Goal: Transaction & Acquisition: Purchase product/service

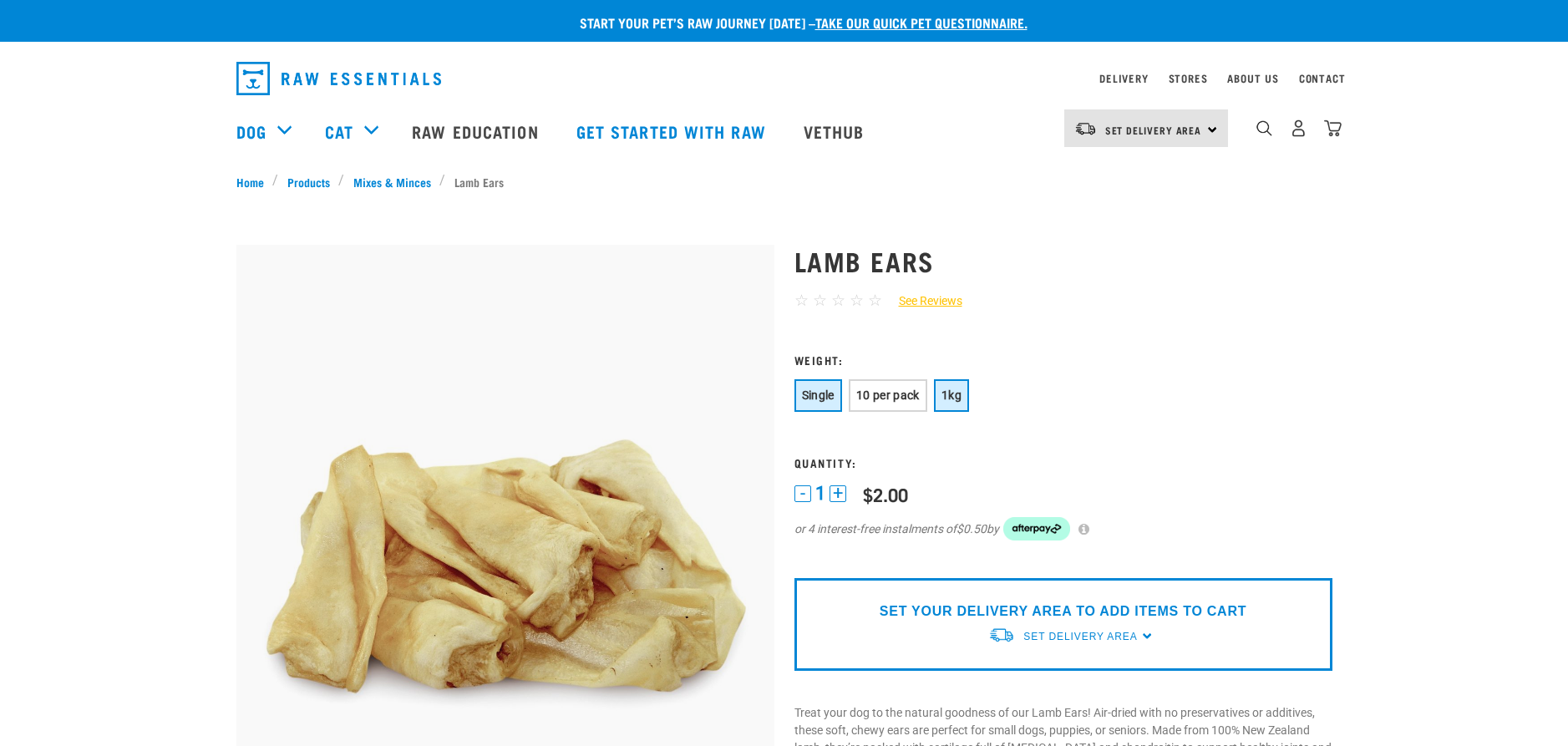
click at [950, 390] on span "1kg" at bounding box center [951, 394] width 20 height 13
click at [889, 387] on button "10 per pack" at bounding box center [888, 395] width 79 height 33
click at [836, 492] on button "+" at bounding box center [837, 493] width 17 height 17
click at [839, 492] on button "+" at bounding box center [837, 493] width 17 height 17
click at [1208, 132] on div "Set Delivery Area North Island South Island" at bounding box center [1146, 128] width 164 height 38
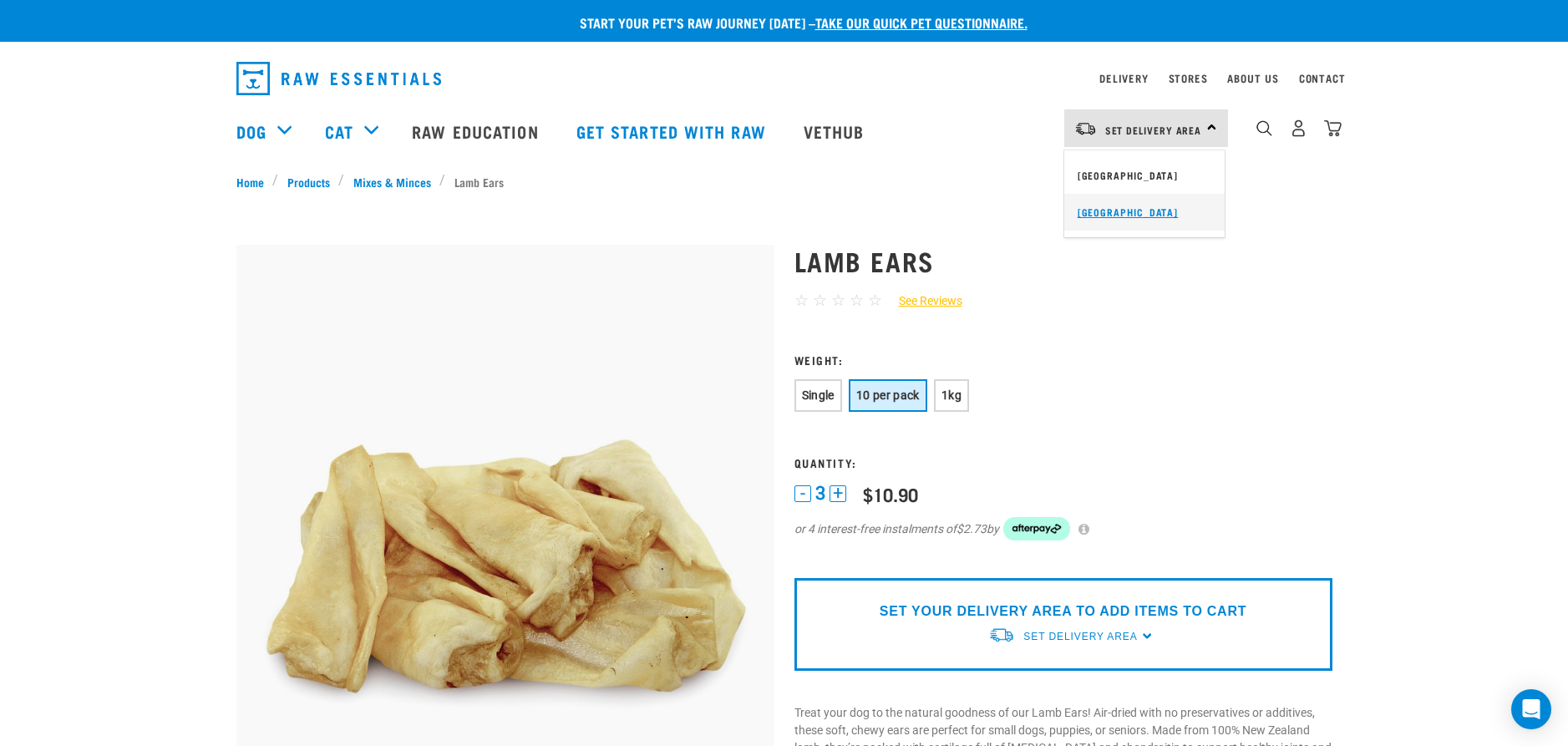
click at [1095, 216] on link "[GEOGRAPHIC_DATA]" at bounding box center [1144, 213] width 161 height 37
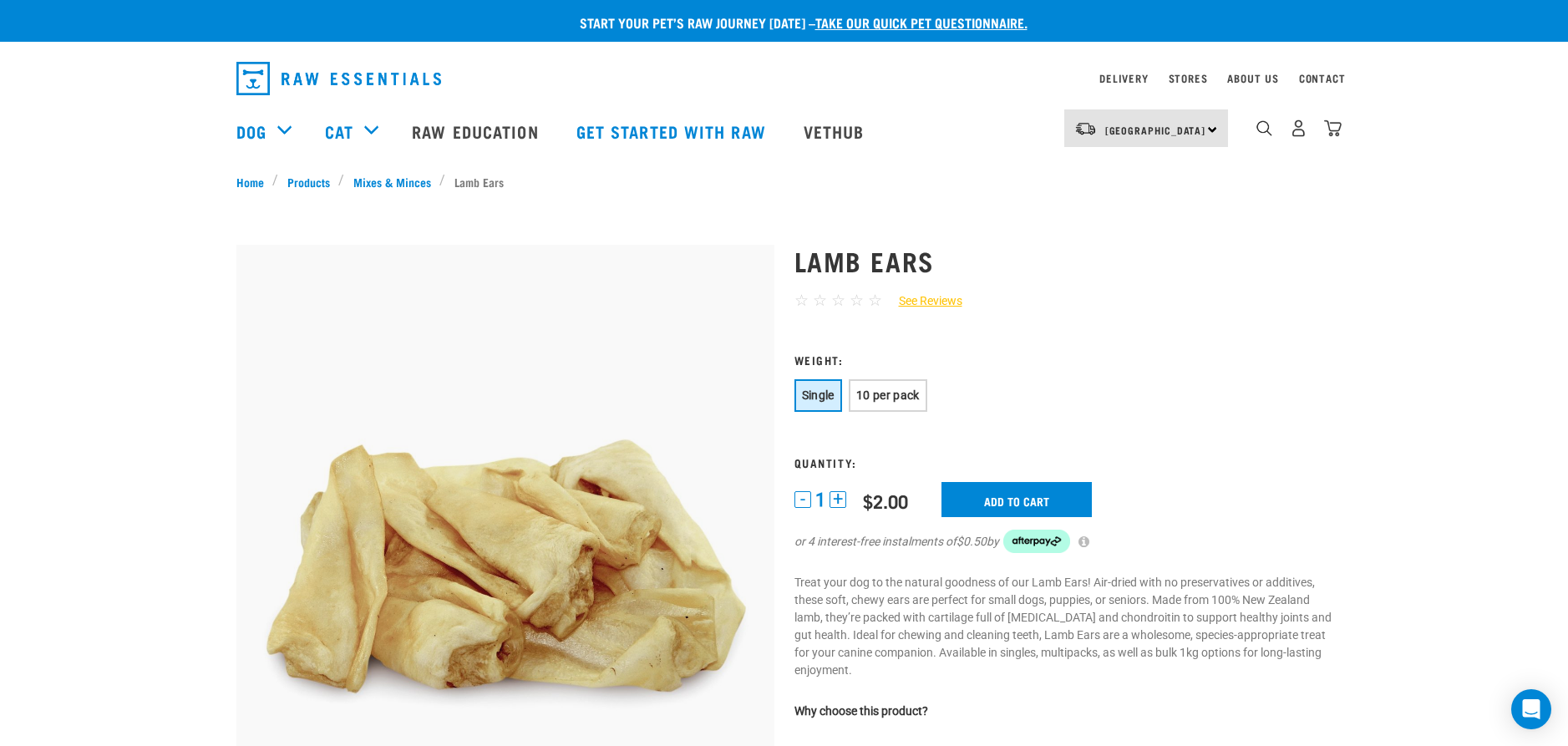
click at [840, 501] on button "+" at bounding box center [837, 499] width 17 height 17
click at [912, 396] on span "10 per pack" at bounding box center [889, 394] width 64 height 13
click at [837, 502] on button "+" at bounding box center [837, 499] width 17 height 17
click at [1029, 503] on input "Add to cart" at bounding box center [1026, 499] width 150 height 35
click at [1334, 135] on img "dropdown navigation" at bounding box center [1333, 128] width 18 height 18
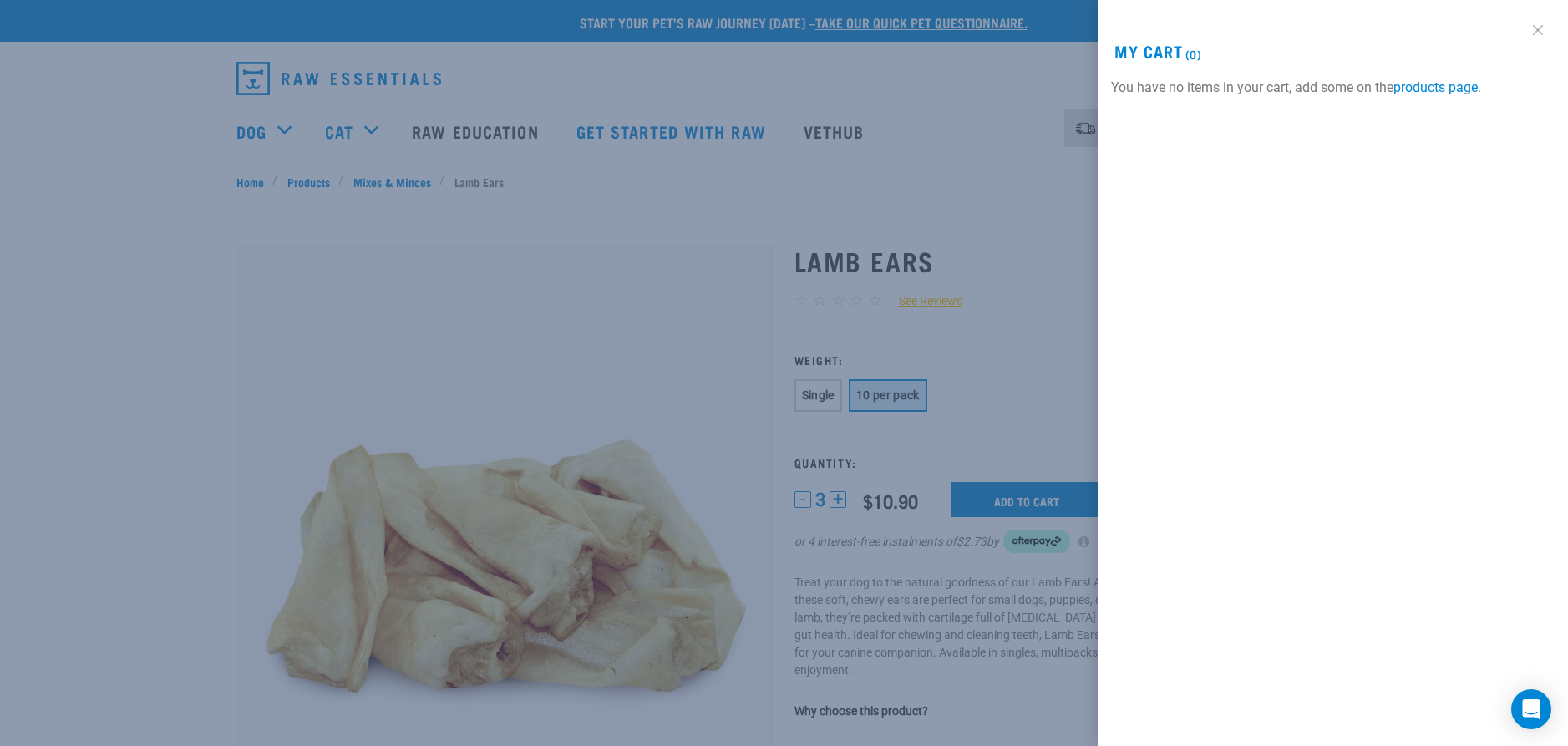
click at [1537, 27] on link at bounding box center [1538, 30] width 26 height 26
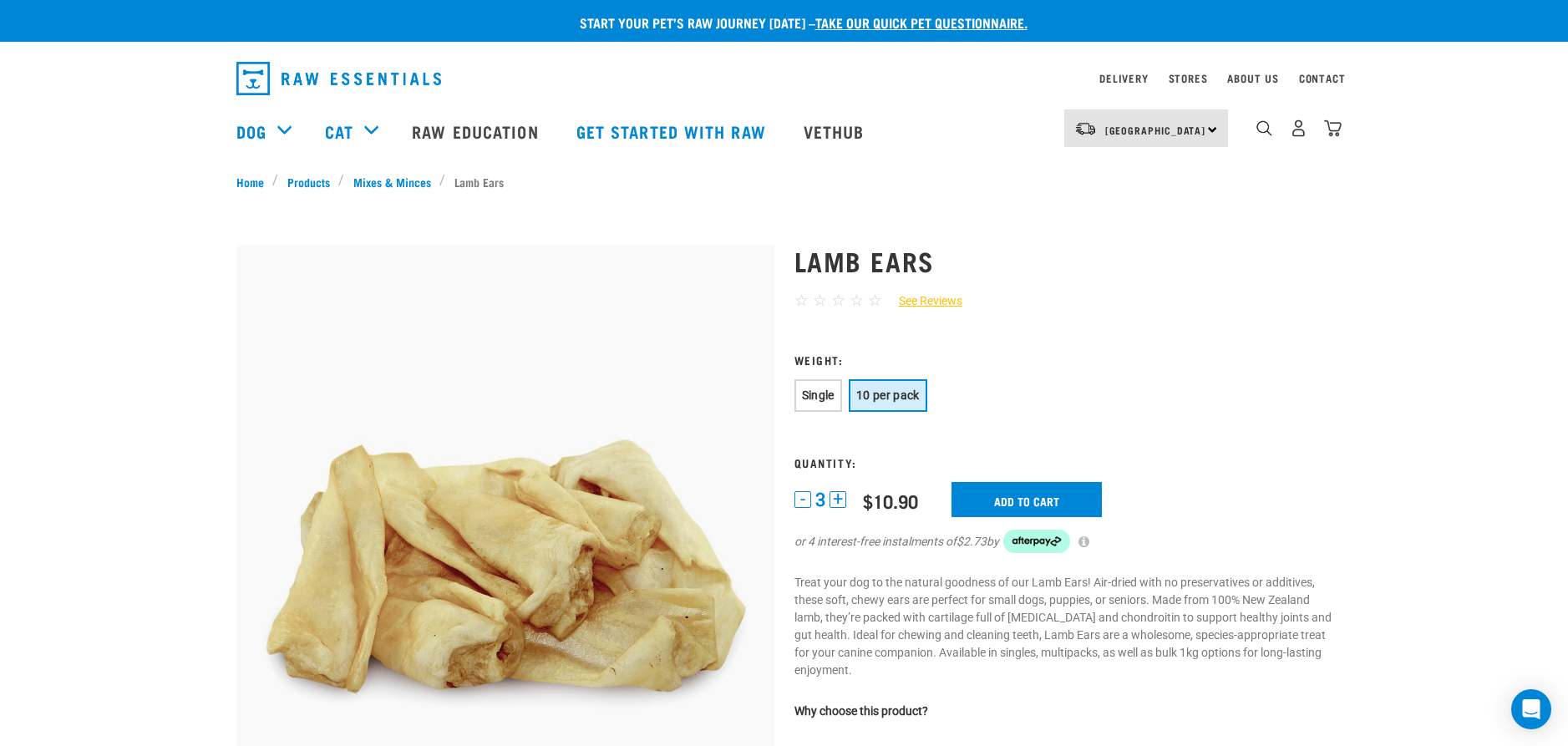
click at [803, 496] on button "-" at bounding box center [802, 499] width 17 height 17
click at [1036, 497] on input "Add to cart" at bounding box center [1026, 499] width 150 height 35
click at [0, 466] on article "There are 1 items left in stock of Lamb Ears, please remove this item from your…" at bounding box center [0, 373] width 0 height 746
click at [804, 499] on button "-" at bounding box center [802, 499] width 17 height 17
click at [1012, 503] on input "Add to cart" at bounding box center [1026, 499] width 150 height 35
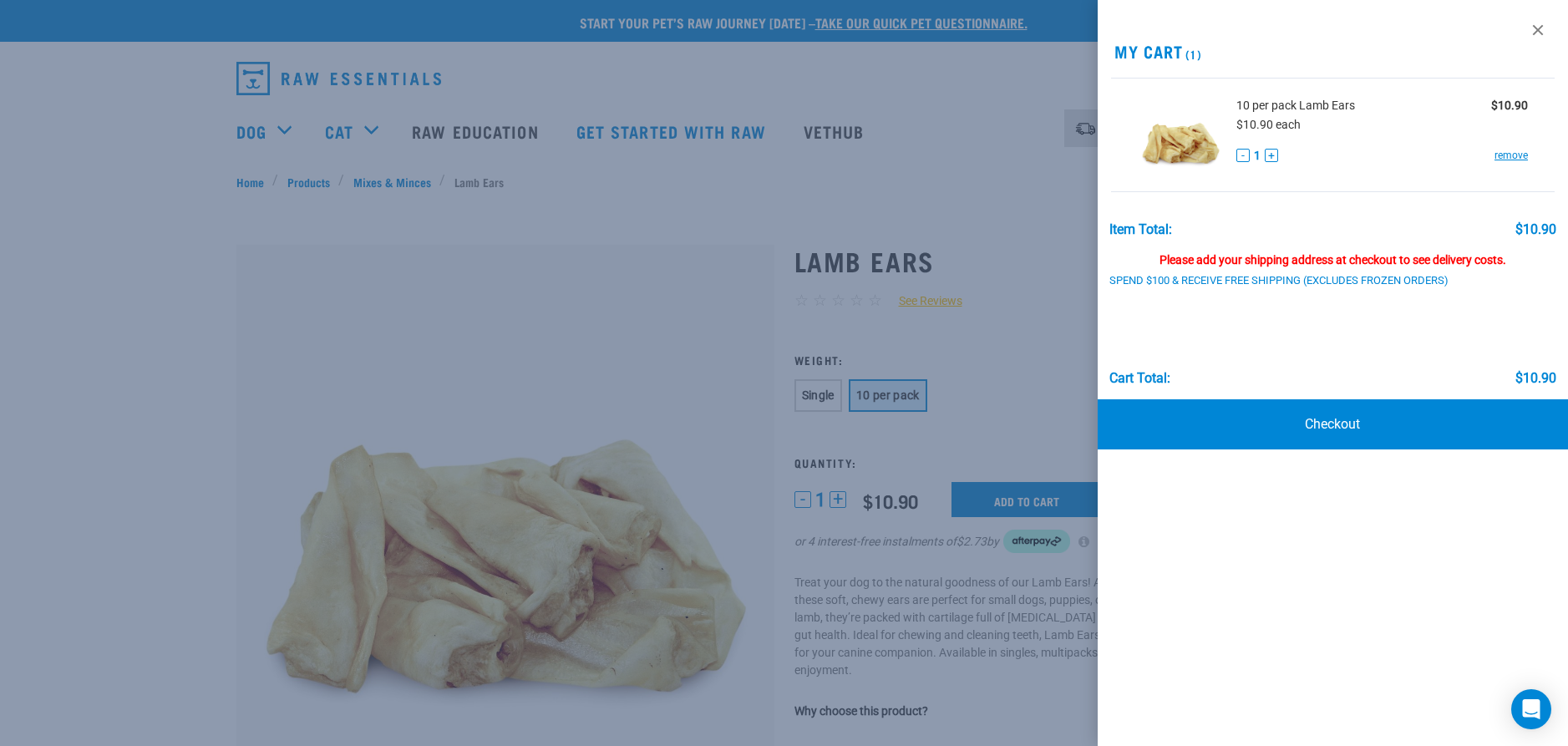
click at [1262, 262] on div "Please add your shipping address at checkout to see delivery costs." at bounding box center [1333, 252] width 448 height 30
click at [1408, 259] on div "Please add your shipping address at checkout to see delivery costs." at bounding box center [1333, 252] width 448 height 30
click at [1266, 279] on div "Spend $100 & Receive Free Shipping (Excludes Frozen Orders)" at bounding box center [1288, 281] width 359 height 12
click at [1212, 258] on div "Please add your shipping address at checkout to see delivery costs." at bounding box center [1333, 252] width 448 height 30
click at [1029, 361] on div at bounding box center [784, 373] width 1568 height 746
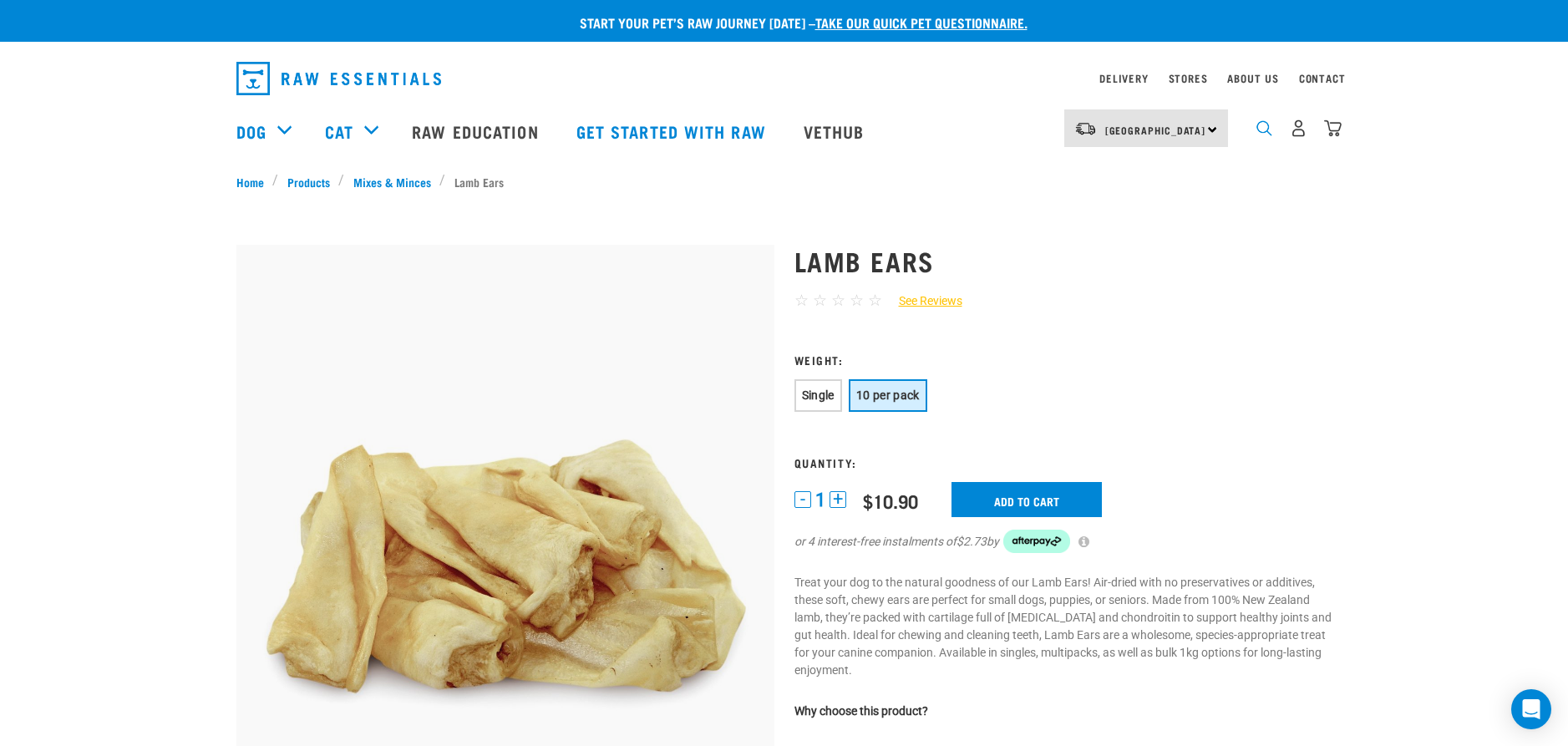
click at [1265, 136] on img "dropdown navigation" at bounding box center [1264, 128] width 16 height 16
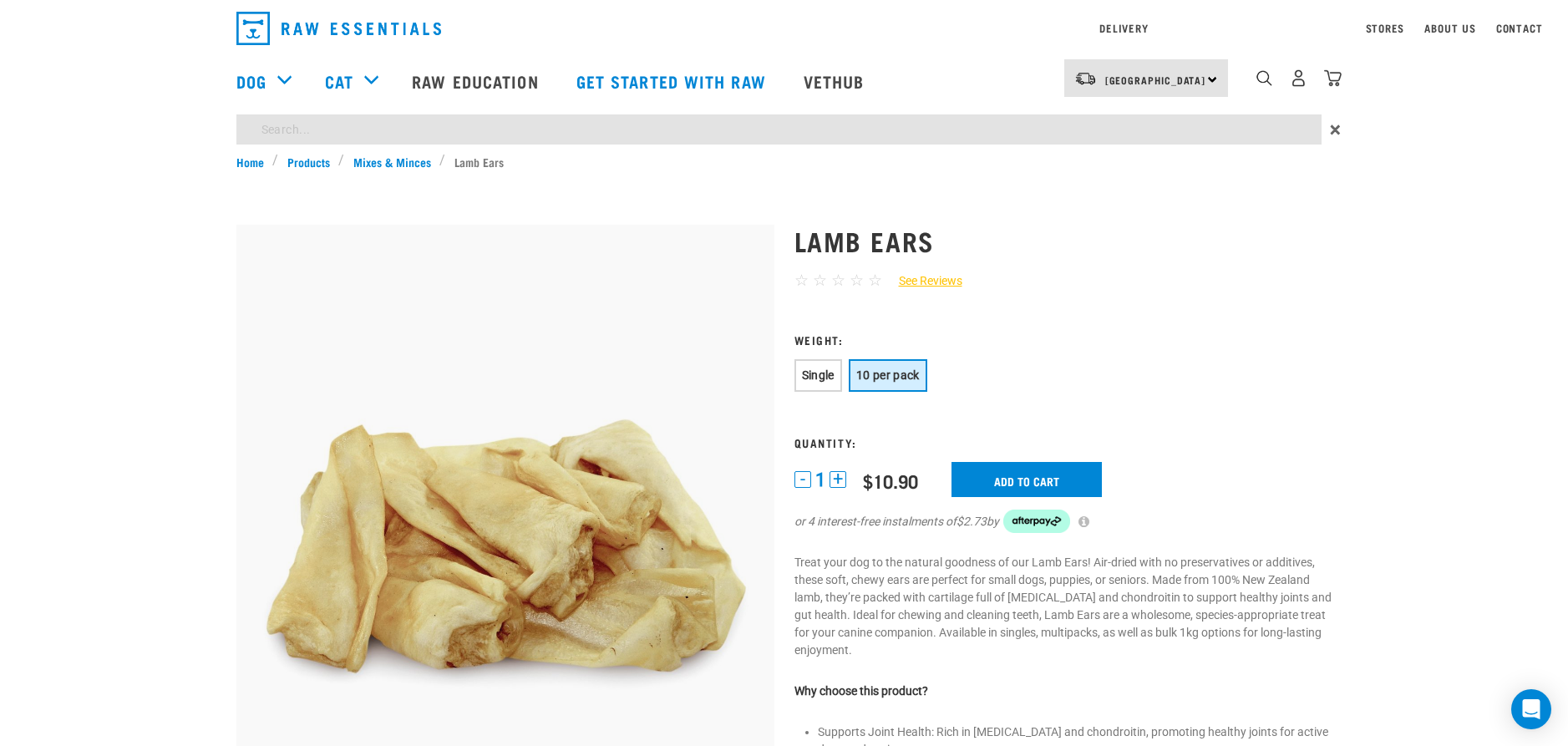
click at [282, 128] on input "search" at bounding box center [779, 130] width 1085 height 30
type input "ears"
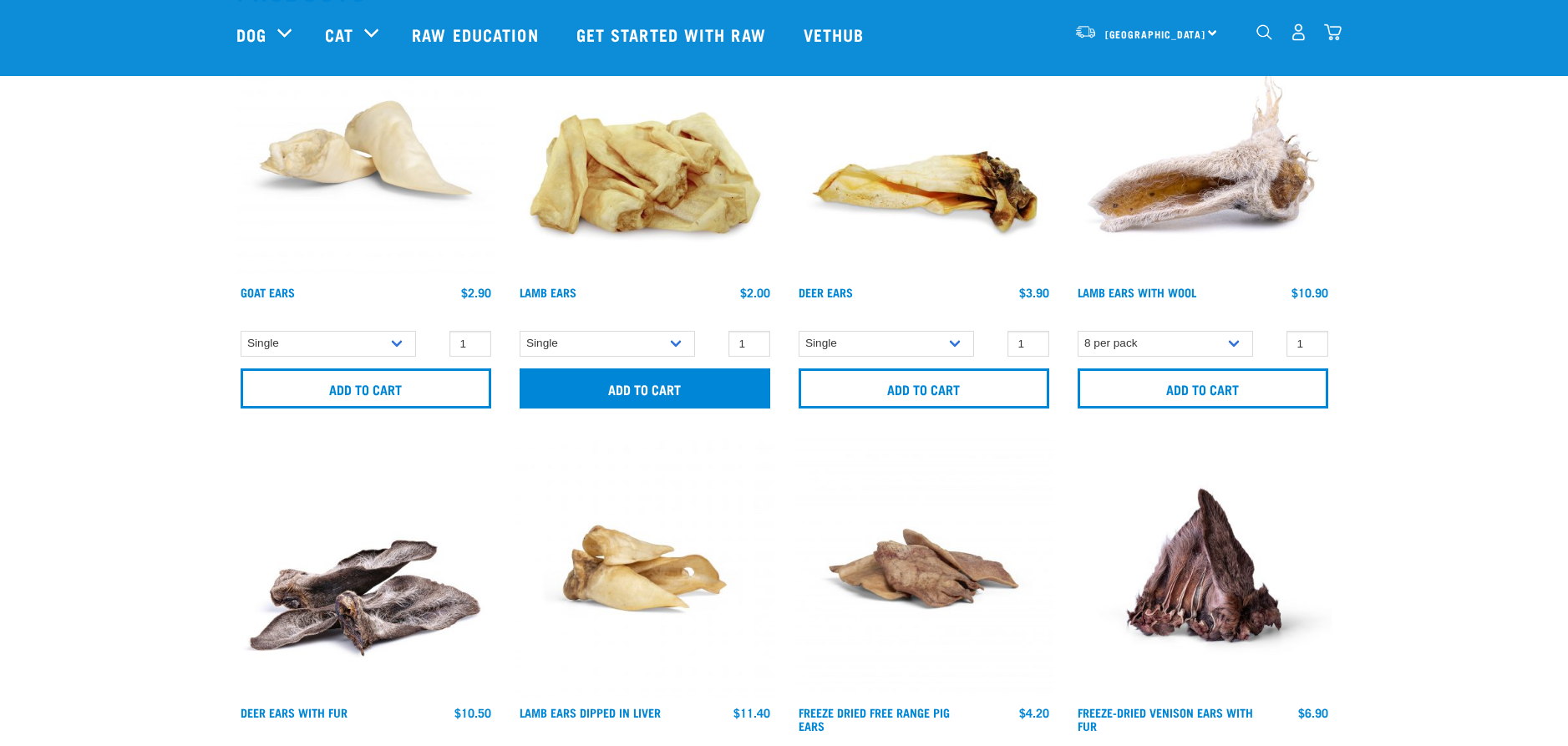
scroll to position [250, 0]
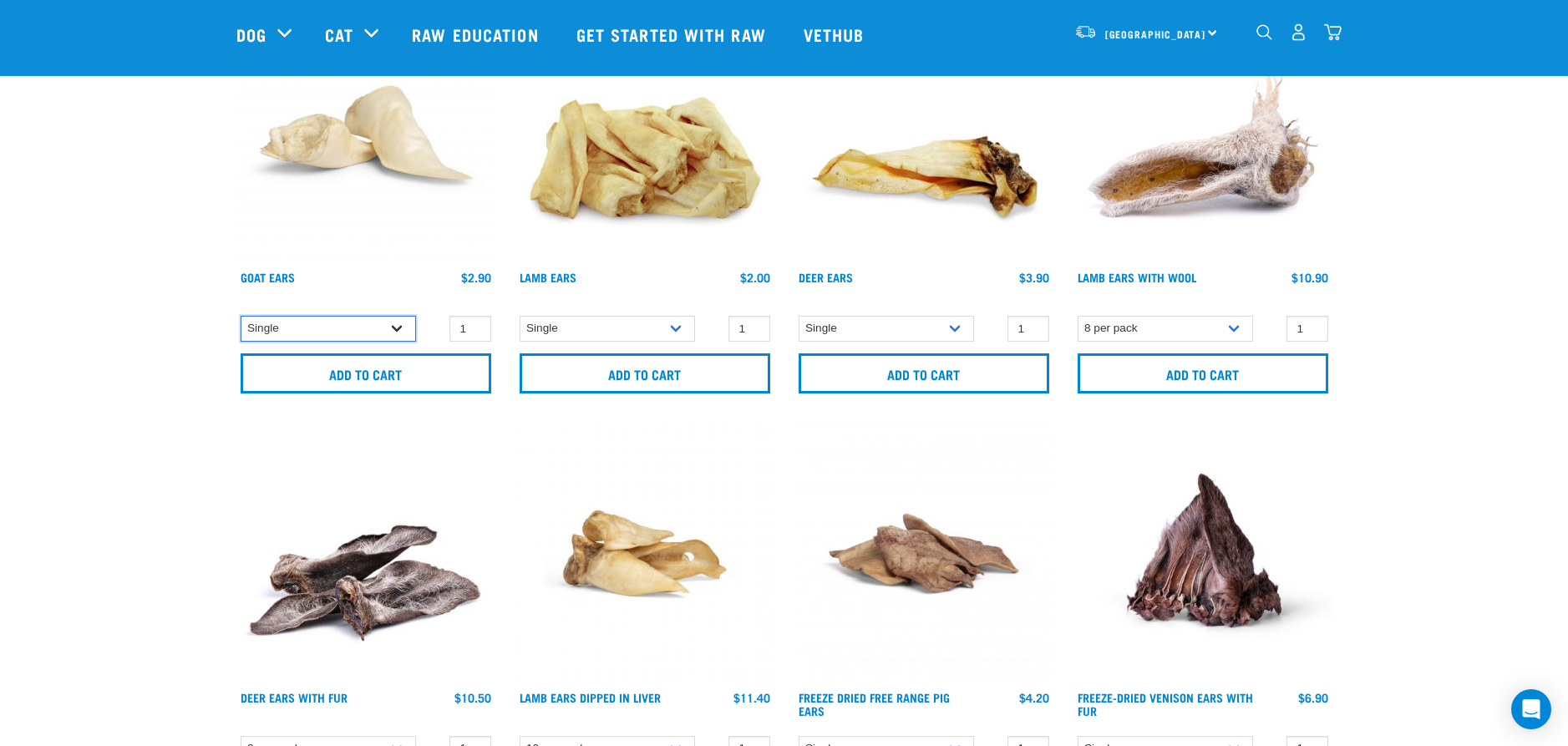
click at [395, 329] on select "Single 10 per pack" at bounding box center [328, 328] width 176 height 26
select select "682004"
click at [241, 316] on select "Single 10 per pack" at bounding box center [328, 328] width 176 height 26
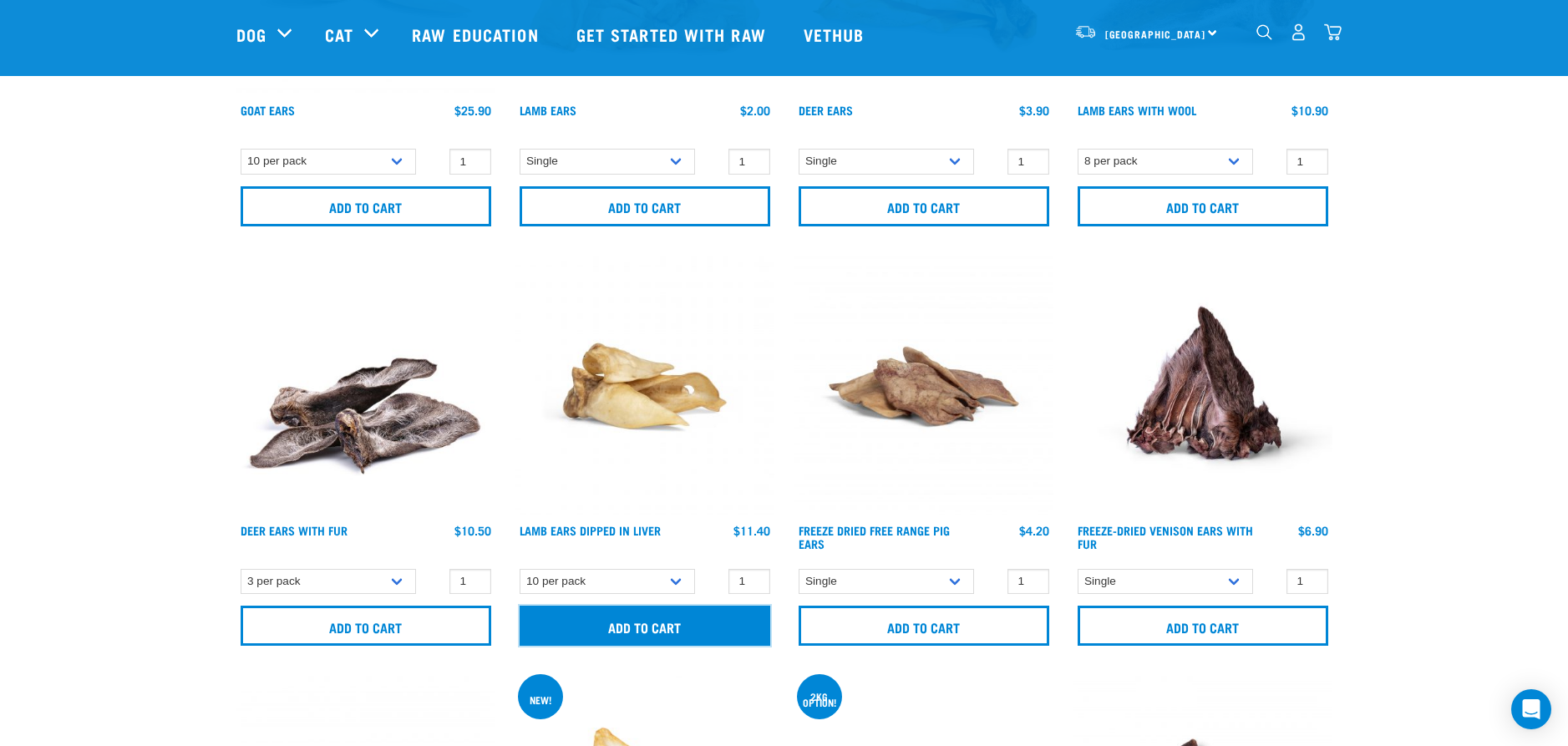
click at [646, 628] on input "Add to cart" at bounding box center [645, 624] width 251 height 40
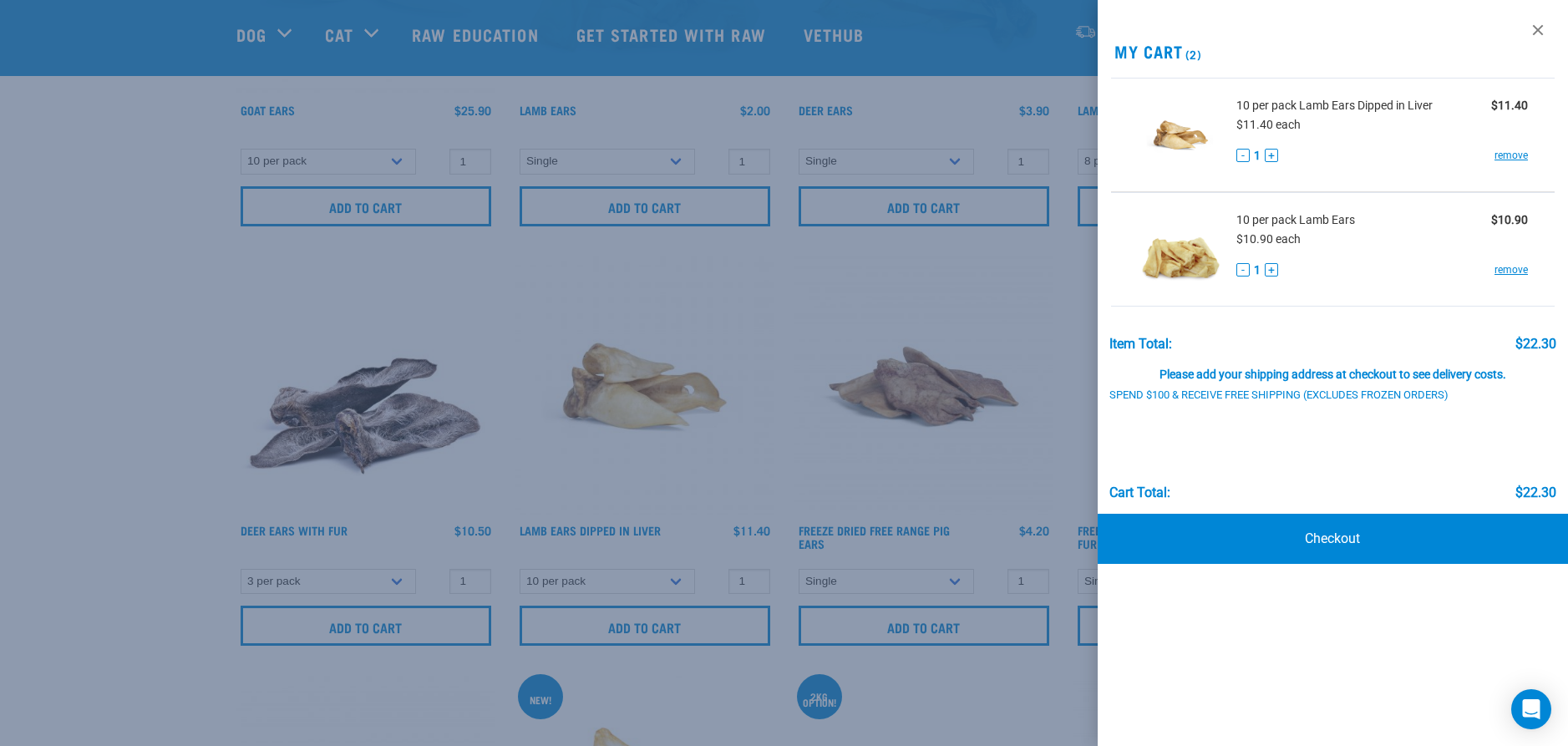
click at [983, 698] on div at bounding box center [784, 373] width 1568 height 746
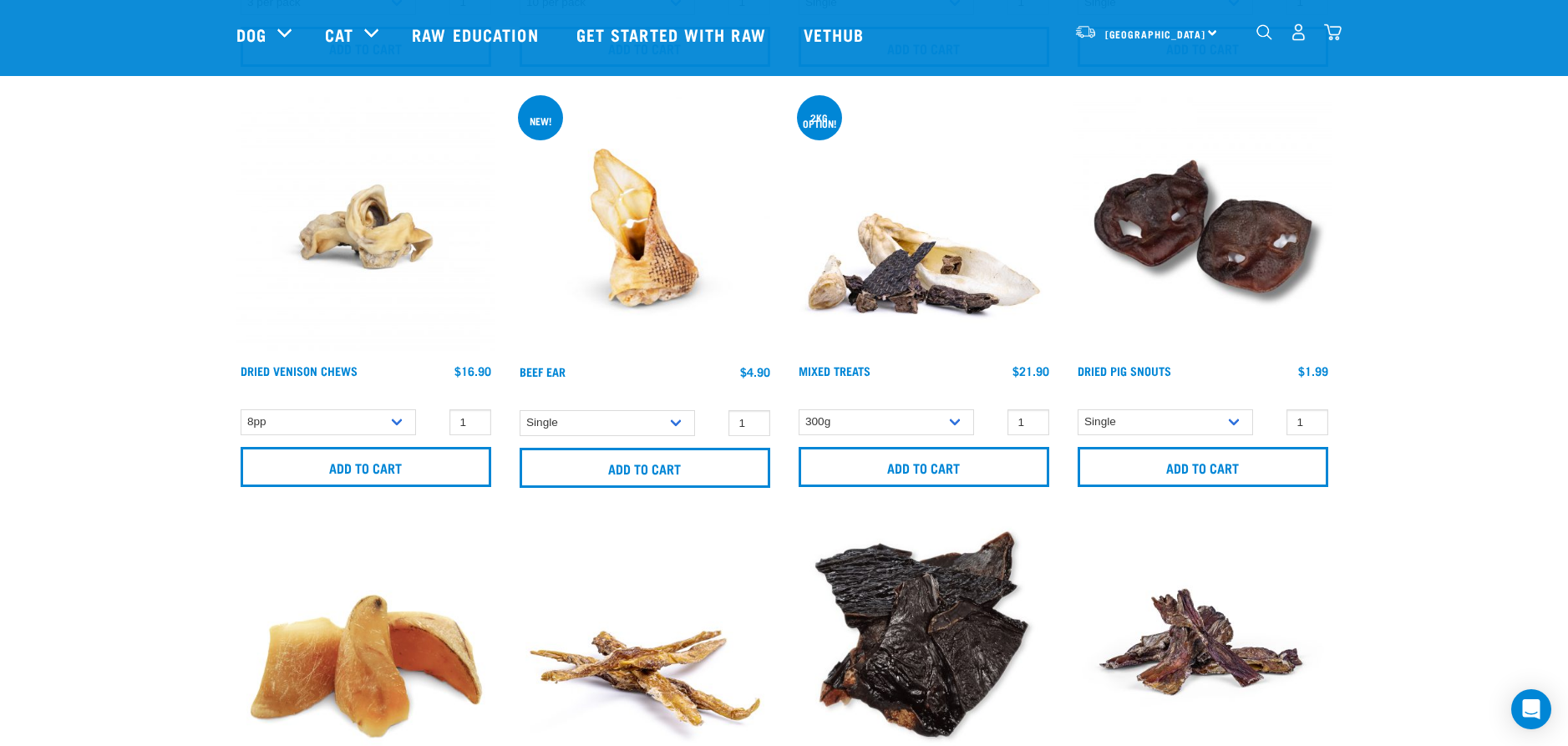
scroll to position [1002, 0]
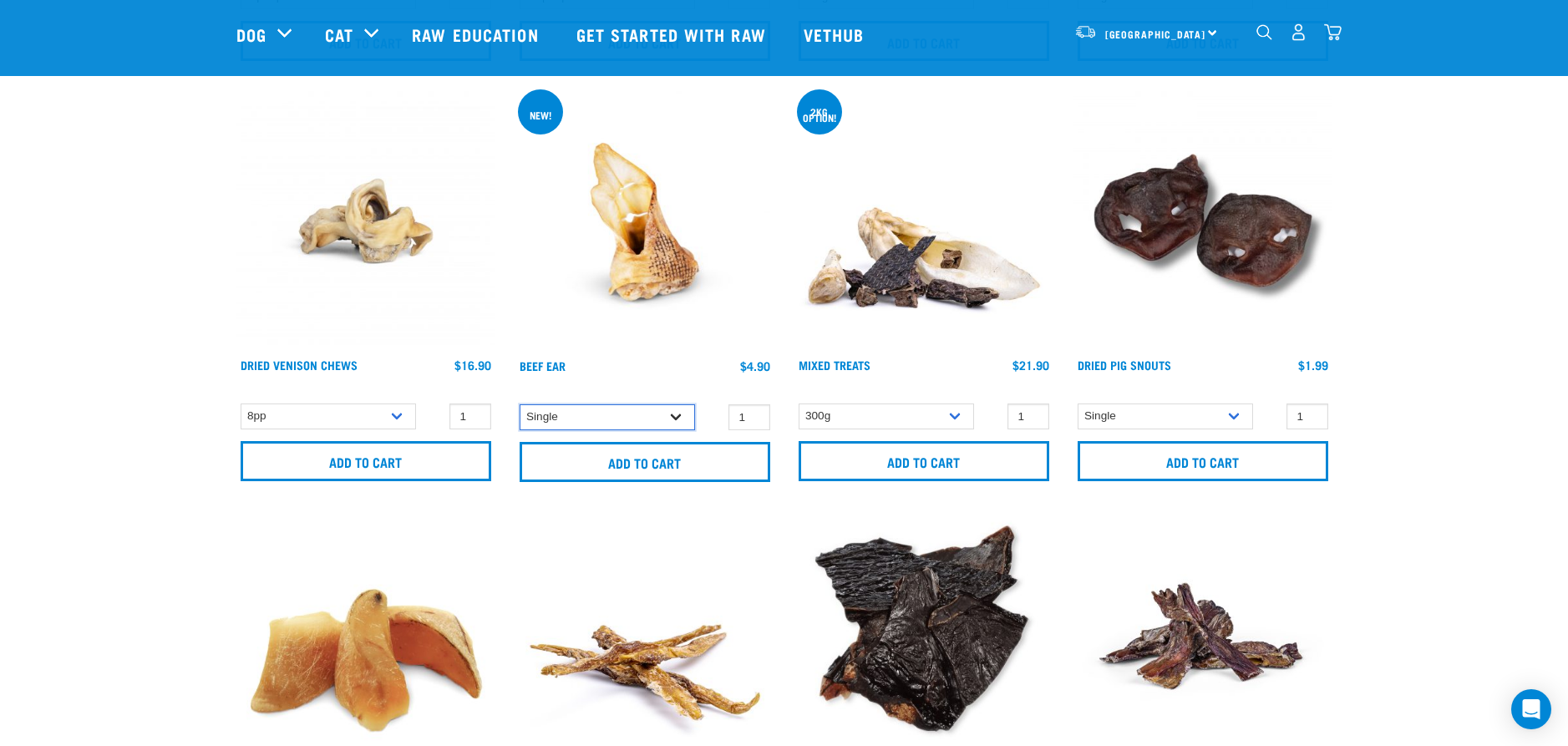
click at [680, 418] on select "Single 10 per pack 25 per pack" at bounding box center [607, 416] width 176 height 26
select select "443100"
click at [520, 404] on select "Single 10 per pack 25 per pack" at bounding box center [607, 416] width 176 height 26
click at [394, 410] on select "8pp" at bounding box center [328, 415] width 176 height 26
click at [241, 403] on select "8pp" at bounding box center [328, 415] width 176 height 26
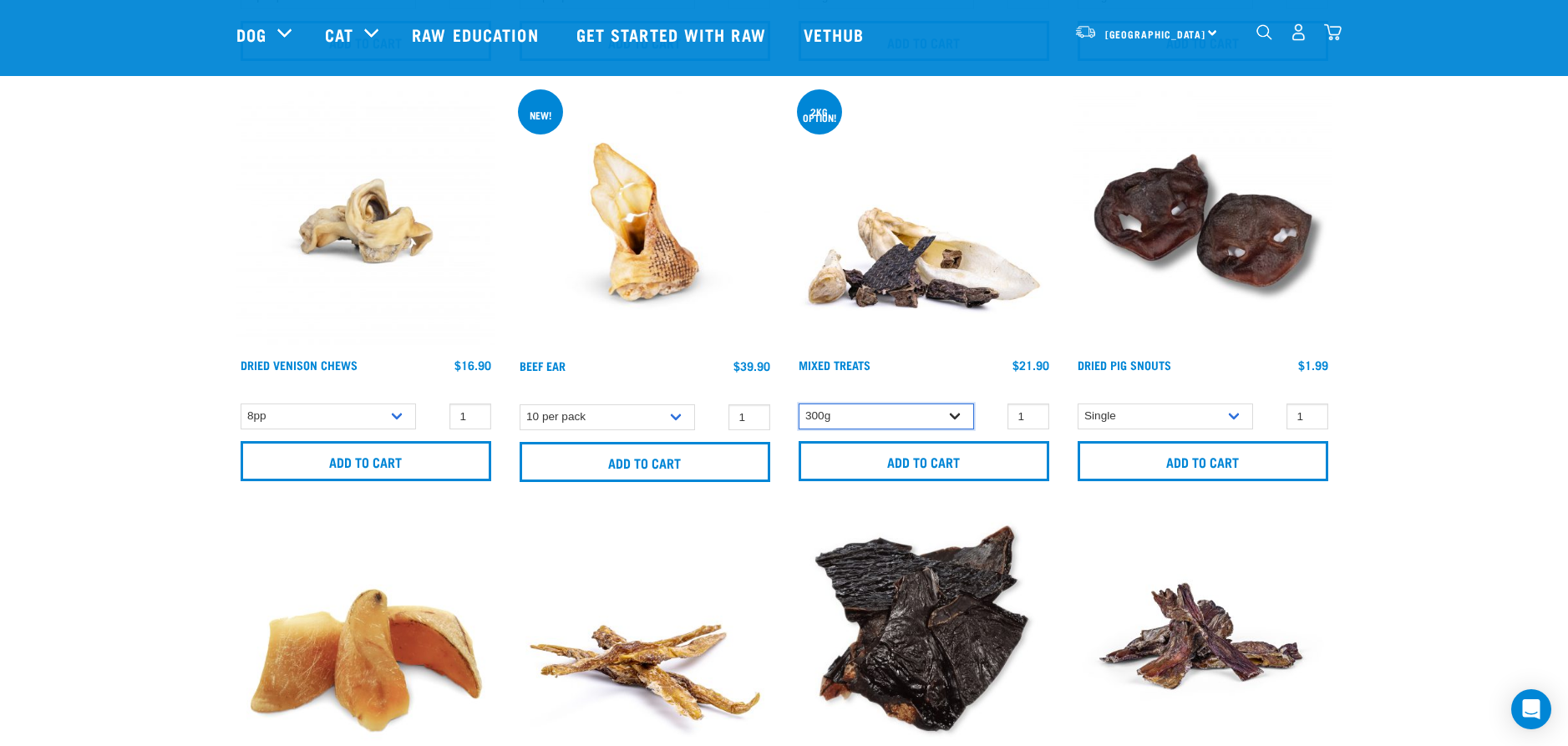
click at [959, 412] on select "300g 2kg" at bounding box center [886, 415] width 176 height 26
click at [799, 403] on select "300g 2kg" at bounding box center [886, 415] width 176 height 26
click at [962, 417] on select "300g 2kg" at bounding box center [886, 415] width 176 height 26
select select "900"
click at [799, 403] on select "300g 2kg" at bounding box center [886, 415] width 176 height 26
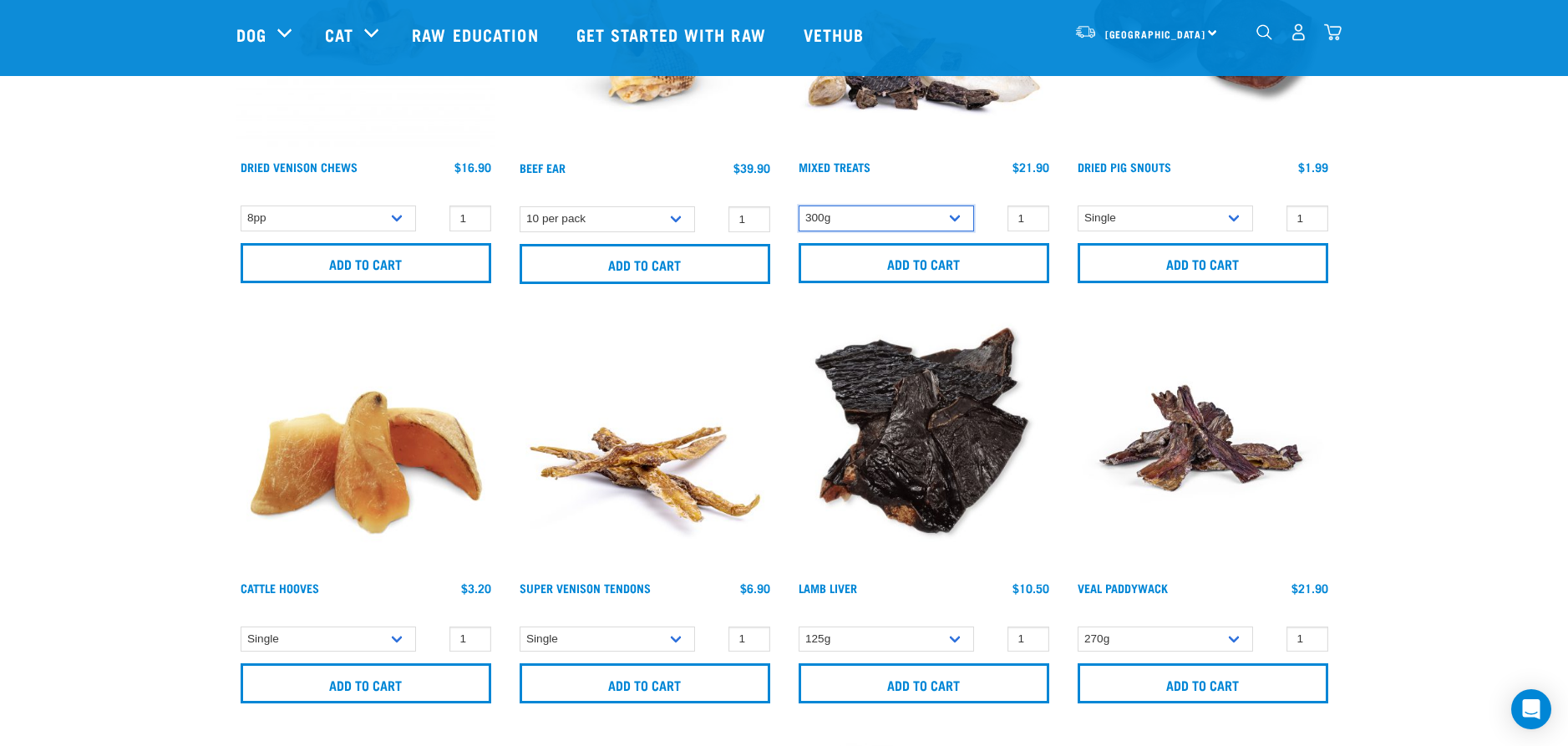
scroll to position [1252, 0]
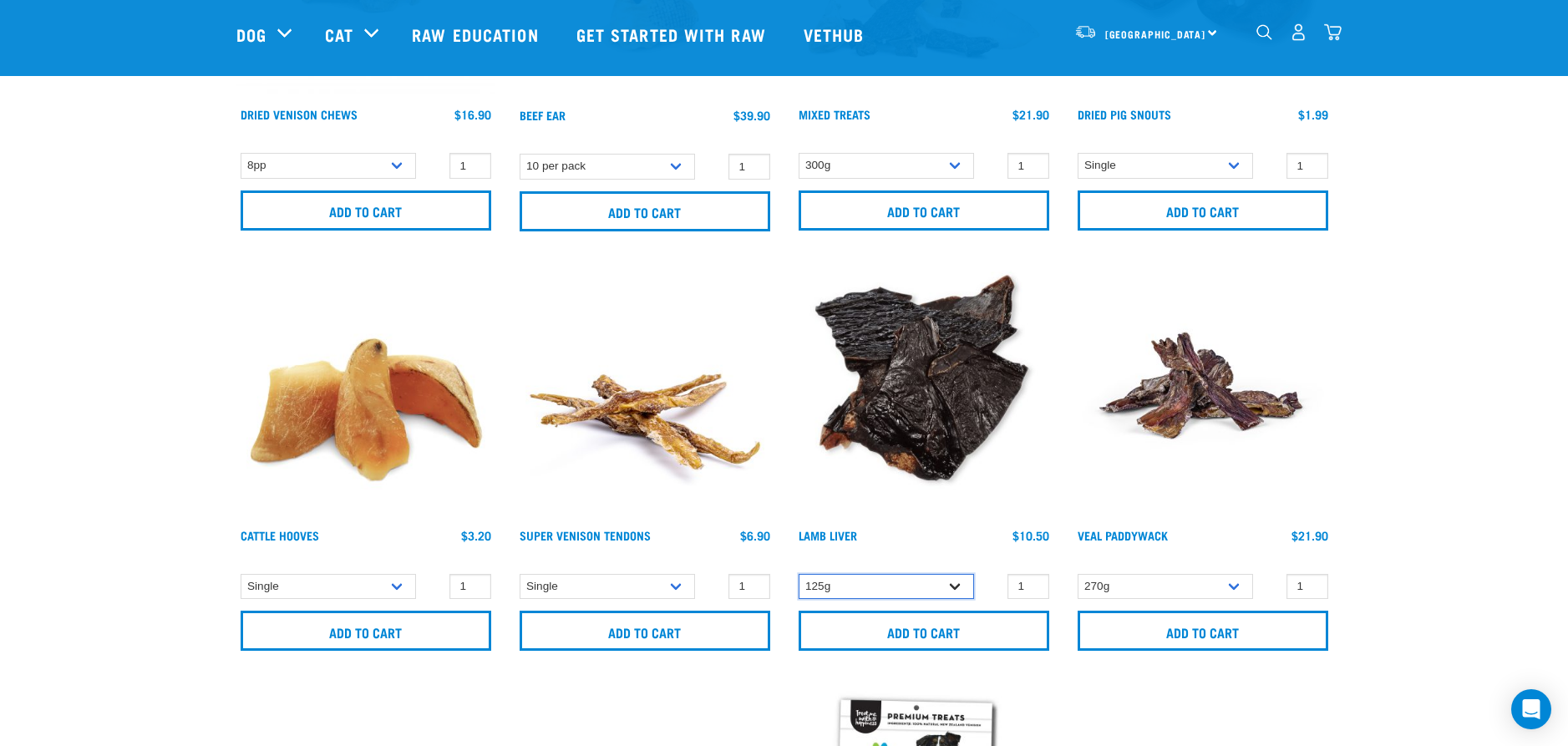
click at [953, 584] on select "125g" at bounding box center [886, 586] width 176 height 26
click at [799, 573] on select "125g" at bounding box center [886, 586] width 176 height 26
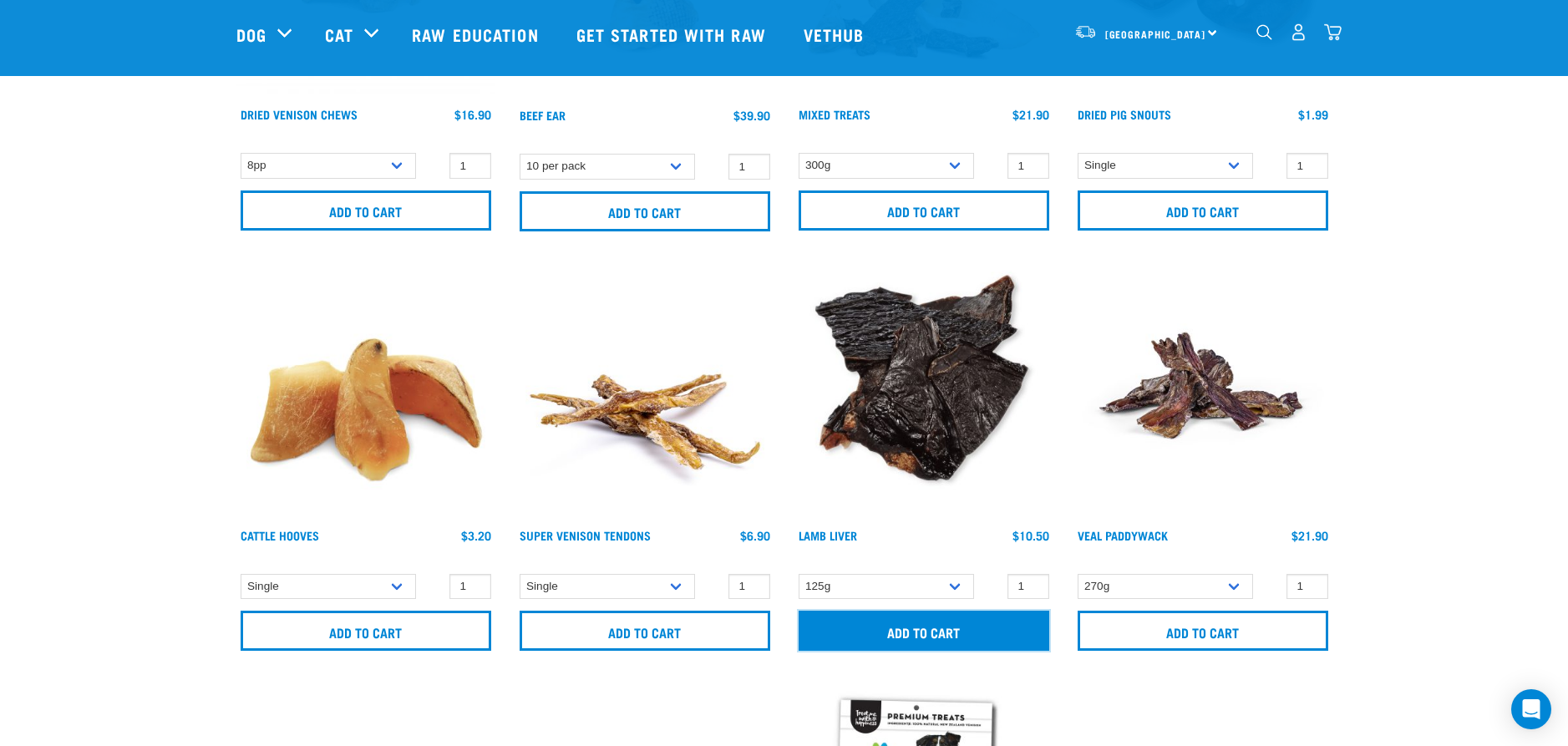
click at [912, 625] on input "Add to cart" at bounding box center [924, 630] width 251 height 40
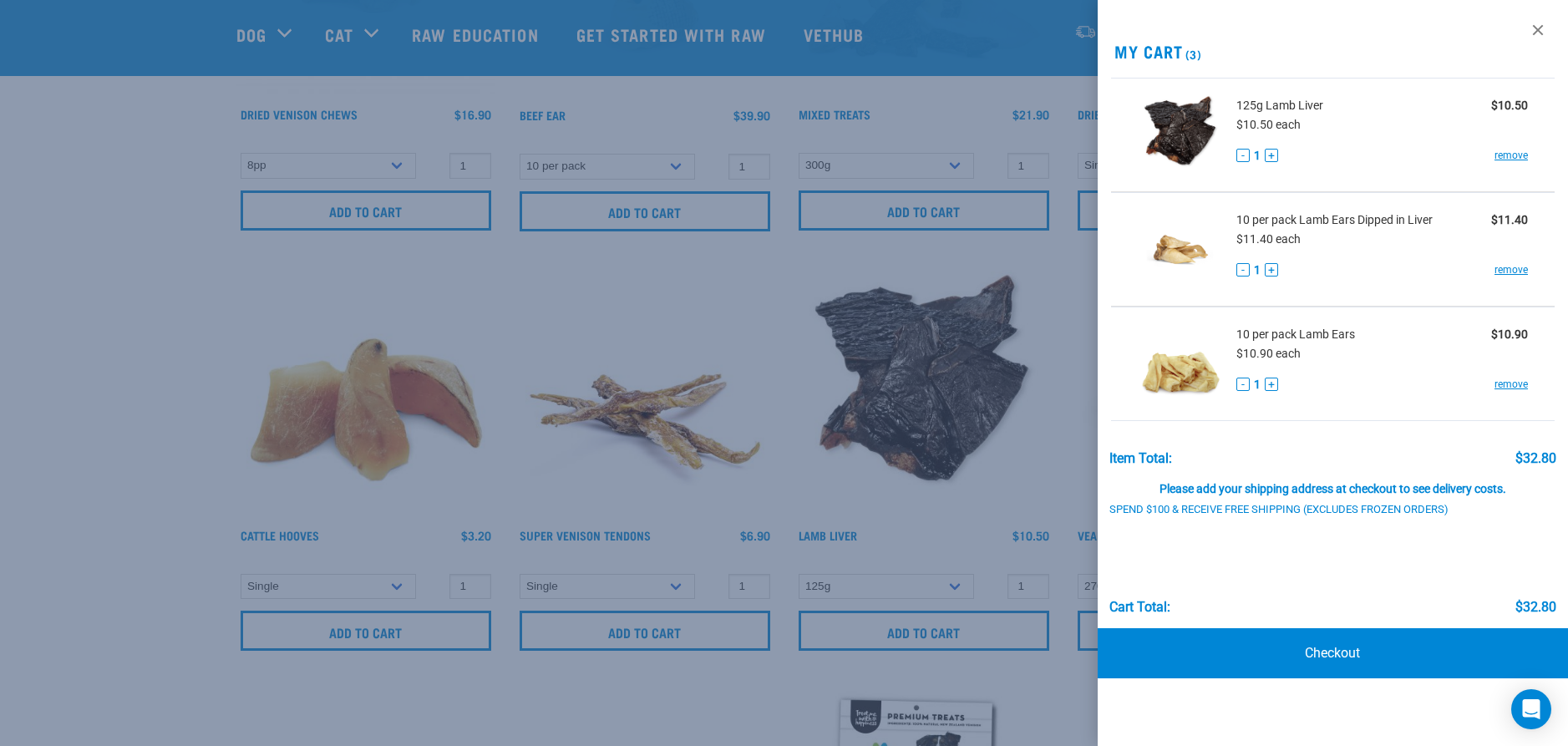
click at [410, 705] on div at bounding box center [784, 373] width 1568 height 746
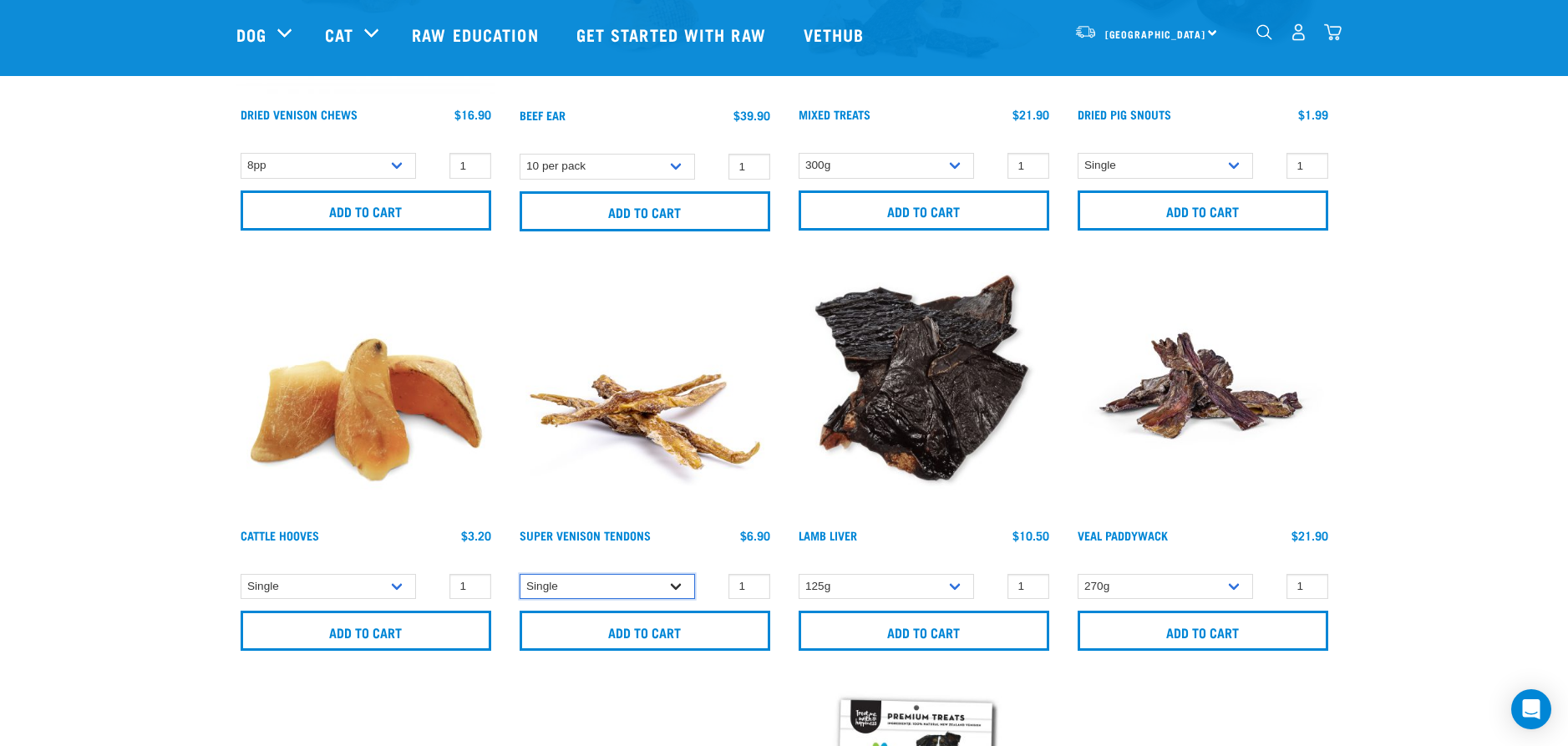
click at [678, 584] on select "Single" at bounding box center [607, 586] width 176 height 26
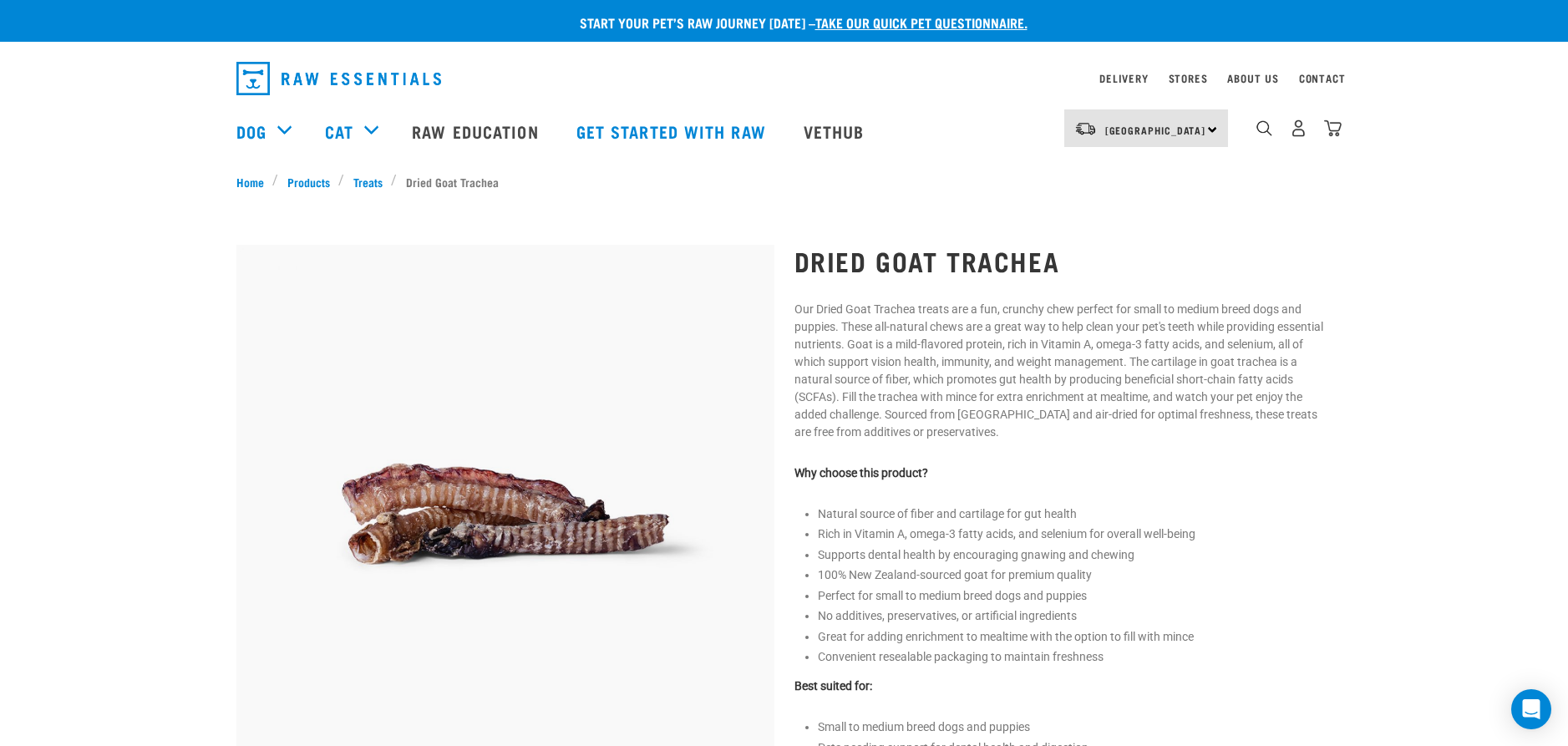
click at [1332, 133] on img "dropdown navigation" at bounding box center [1333, 128] width 18 height 18
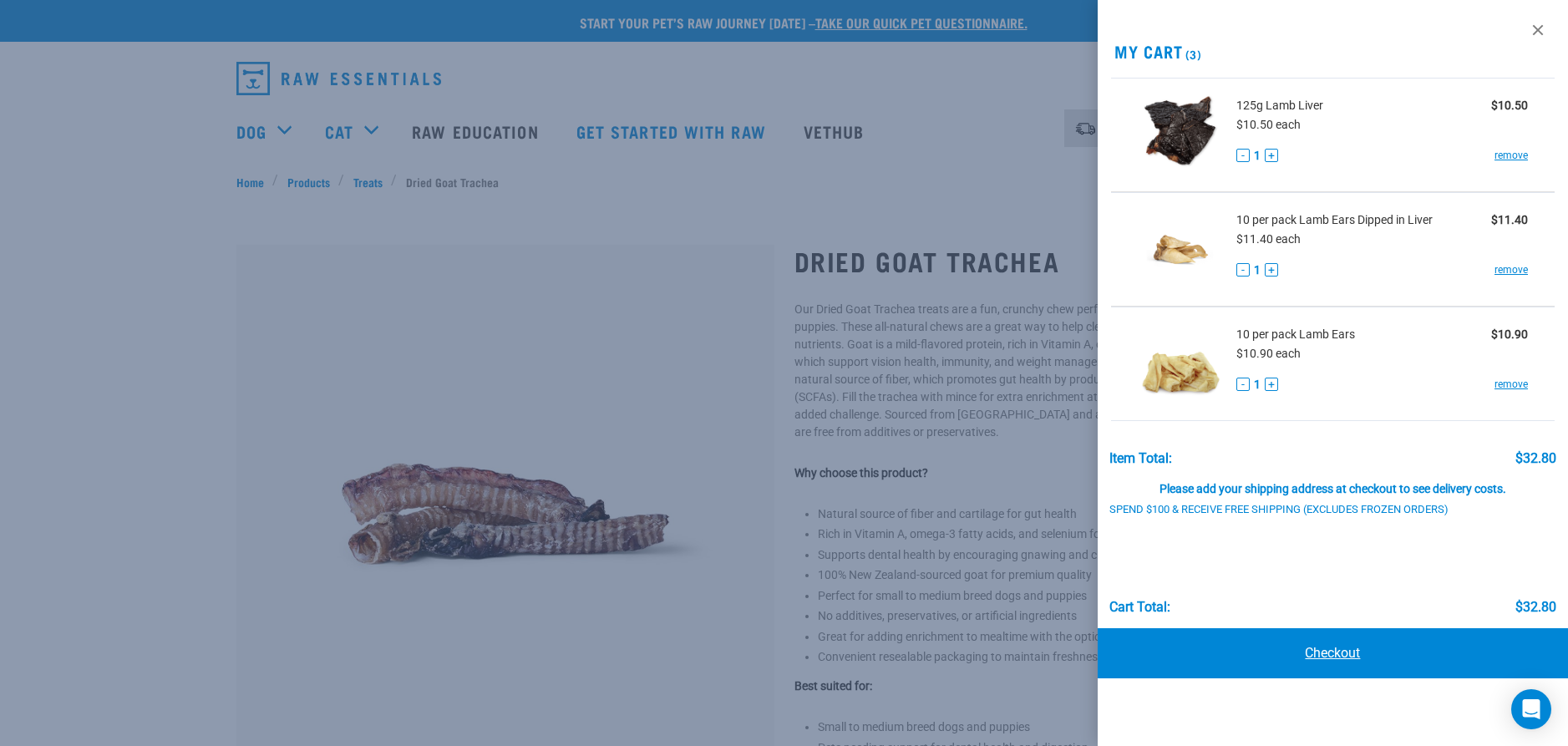
click at [1344, 653] on link "Checkout" at bounding box center [1332, 653] width 470 height 50
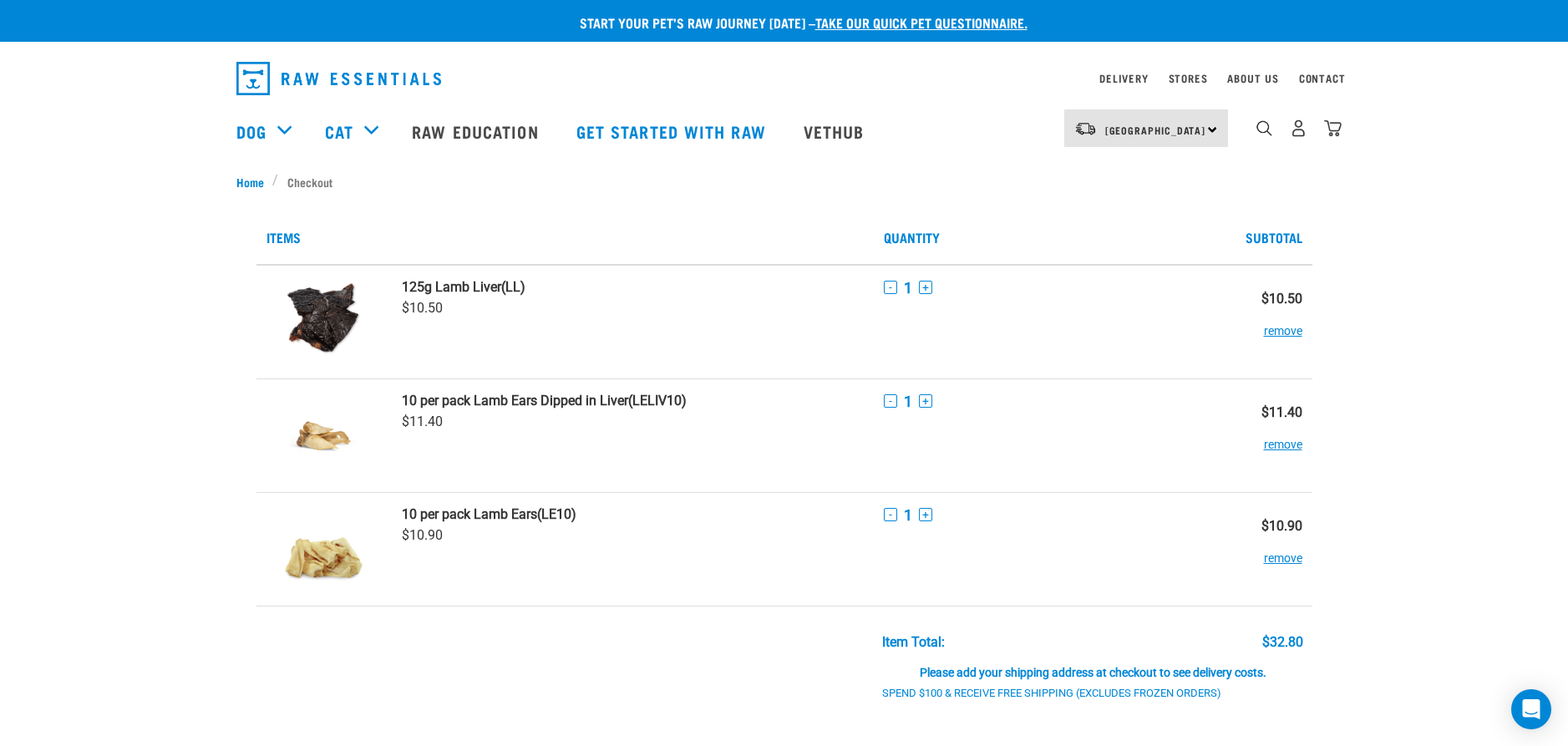
click at [1369, 630] on div "Start your pet’s raw journey today – take our quick pet questionnaire. Delivery…" at bounding box center [784, 729] width 1568 height 1458
click at [1108, 669] on div "Please add your shipping address at checkout to see delivery costs." at bounding box center [1092, 665] width 421 height 30
drag, startPoint x: 1353, startPoint y: 526, endPoint x: 1351, endPoint y: 512, distance: 14.1
drag, startPoint x: 1351, startPoint y: 512, endPoint x: 1438, endPoint y: 247, distance: 278.9
click at [1436, 257] on div "Start your pet’s raw journey today – take our quick pet questionnaire. Delivery…" at bounding box center [784, 729] width 1568 height 1458
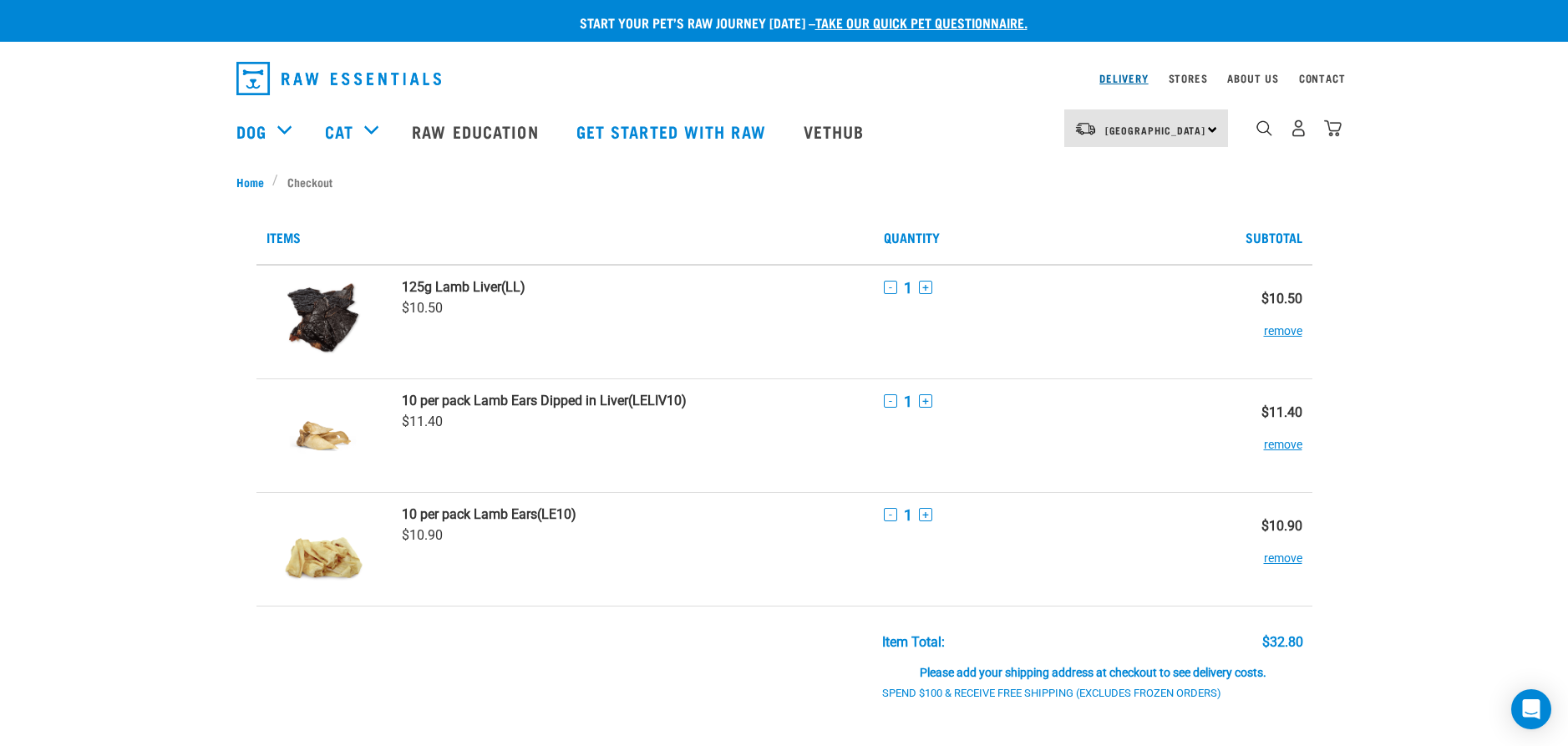
click at [1123, 78] on link "Delivery" at bounding box center [1123, 78] width 49 height 6
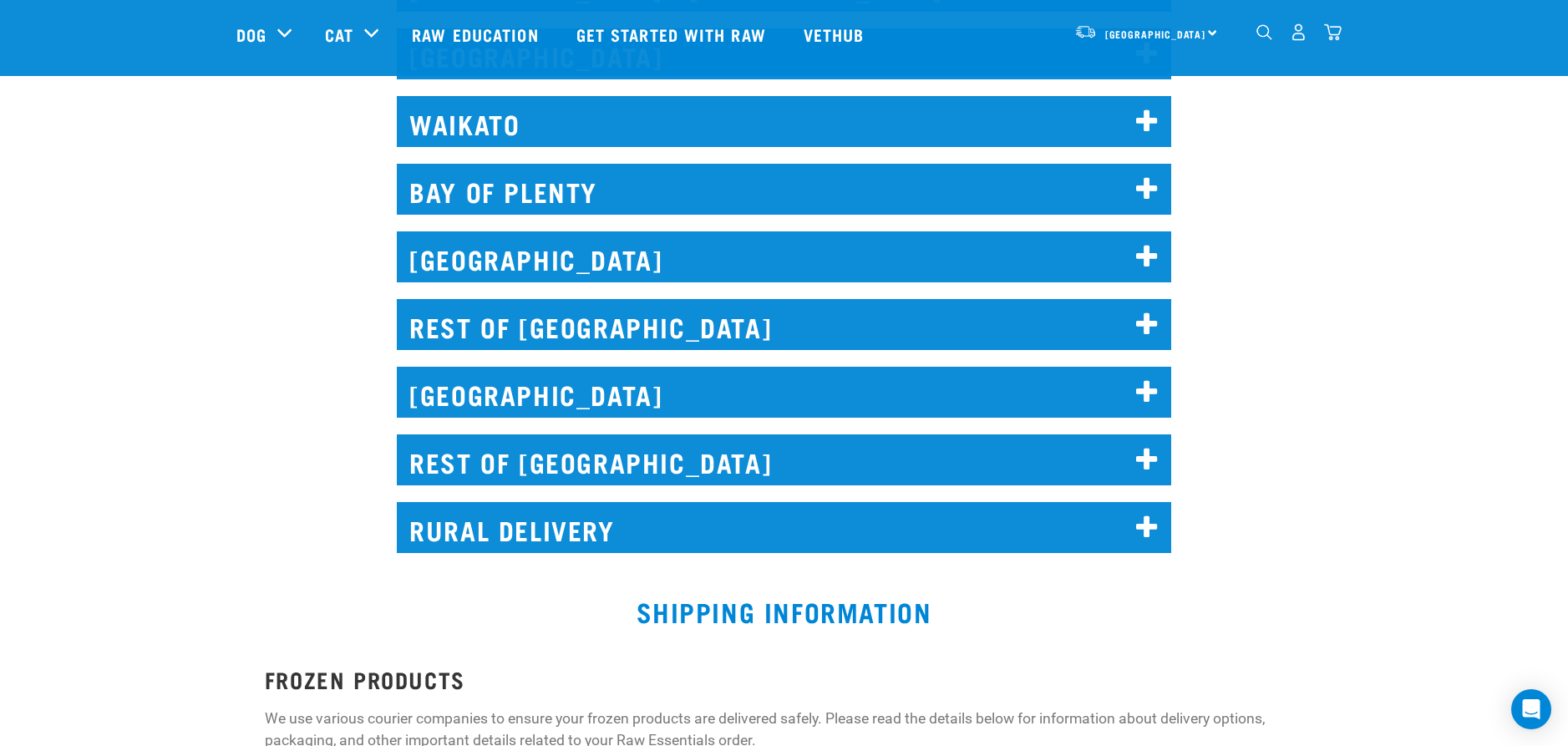
scroll to position [919, 0]
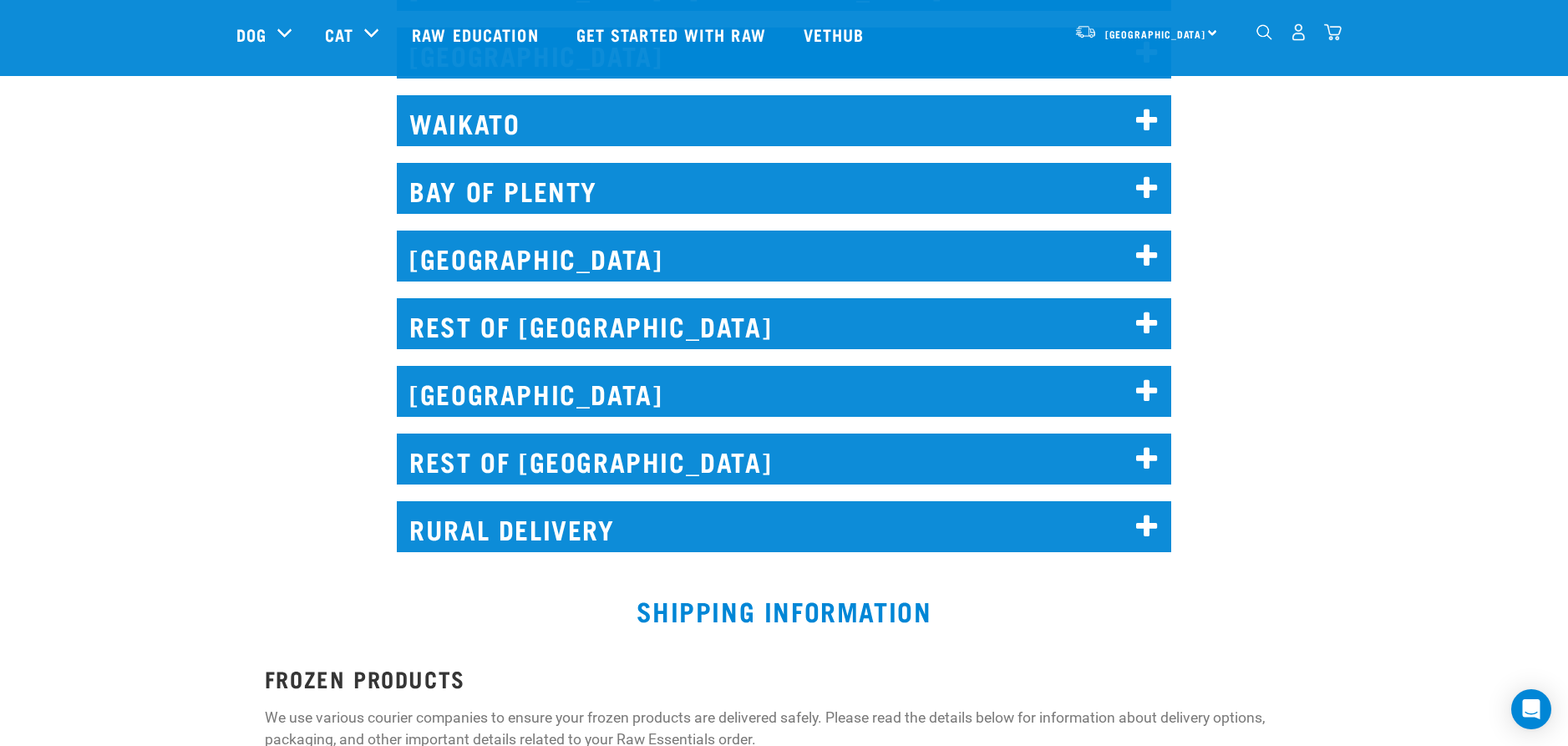
click at [1149, 389] on icon at bounding box center [1148, 392] width 23 height 26
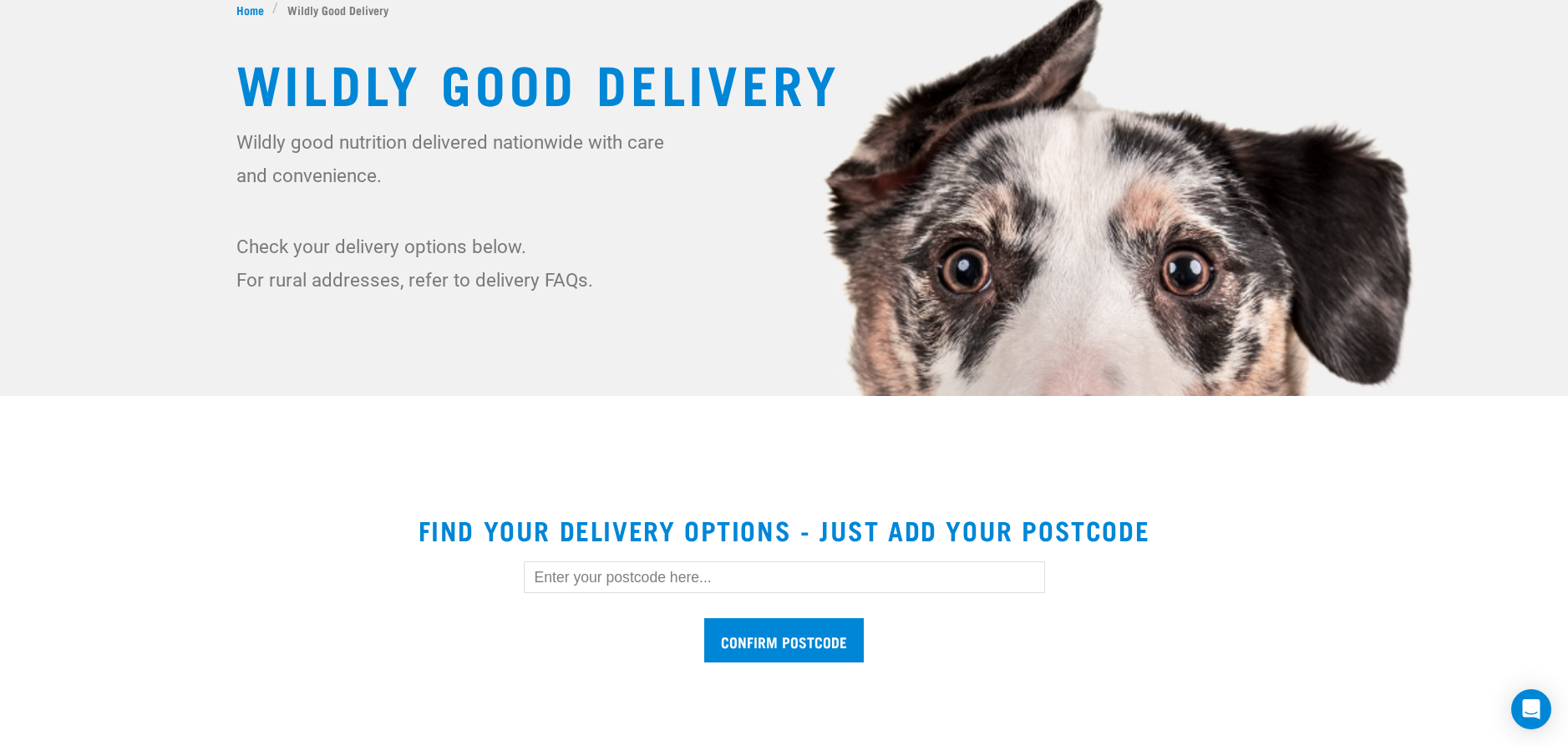
scroll to position [0, 0]
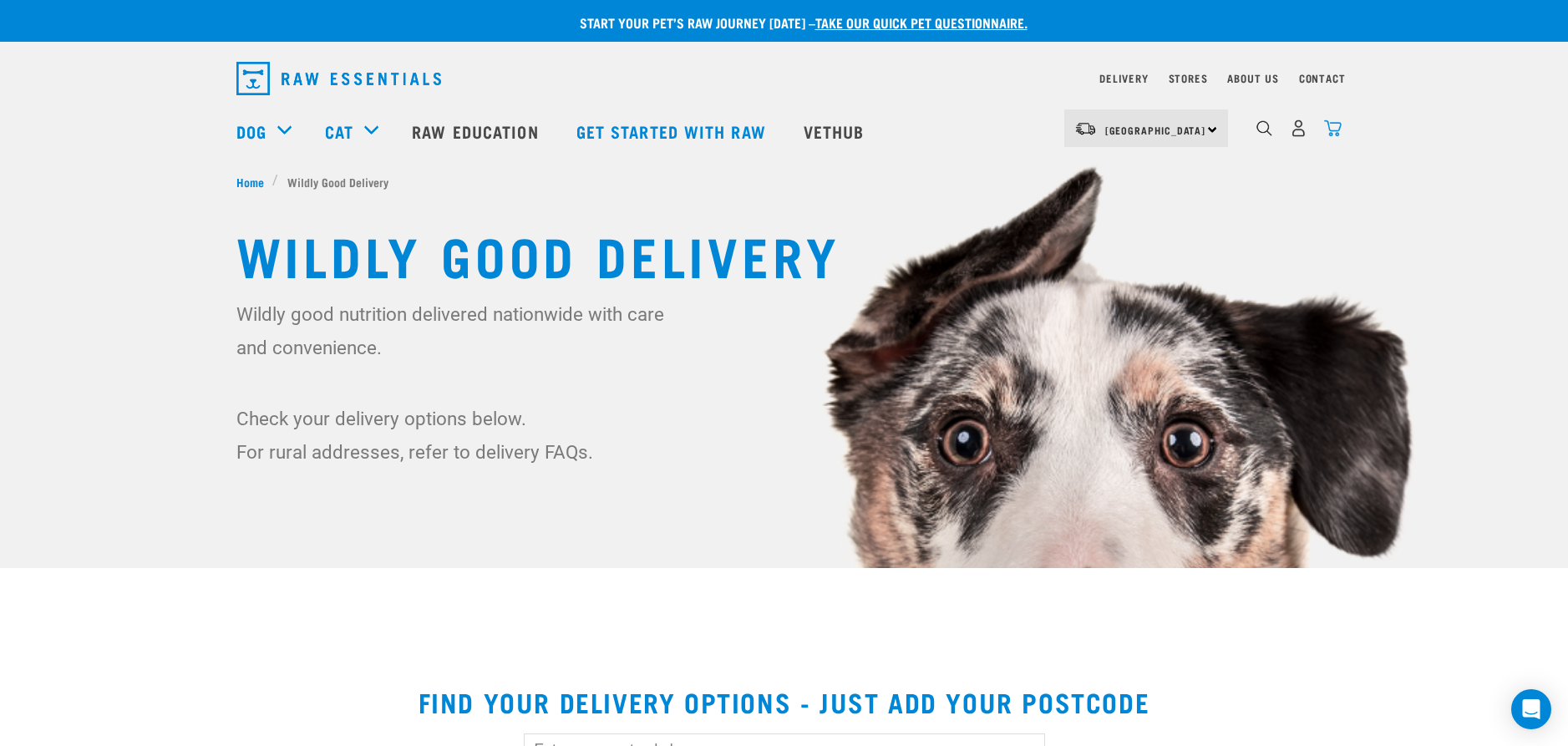
click at [1334, 130] on img "dropdown navigation" at bounding box center [1333, 128] width 18 height 18
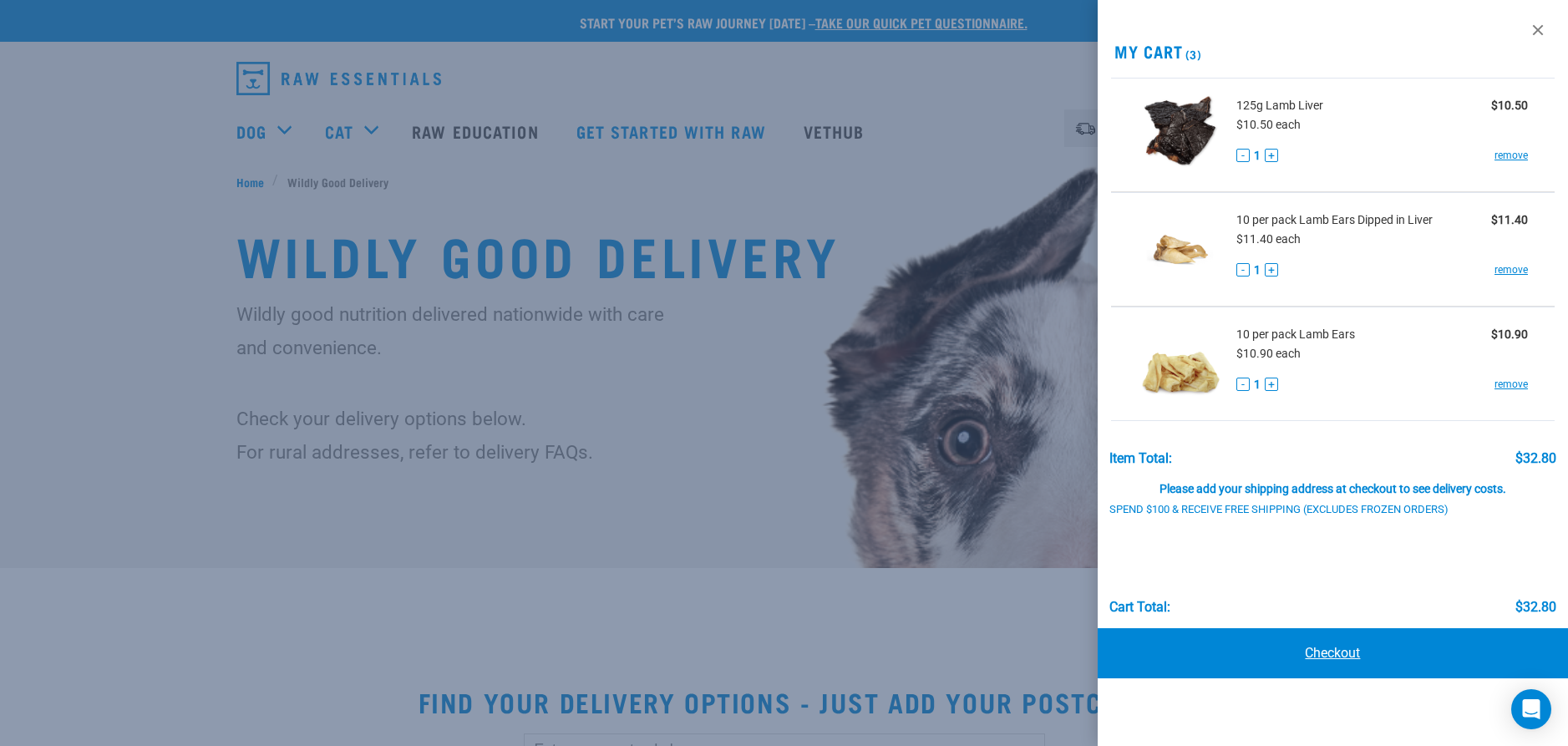
click at [1337, 653] on link "Checkout" at bounding box center [1332, 653] width 470 height 50
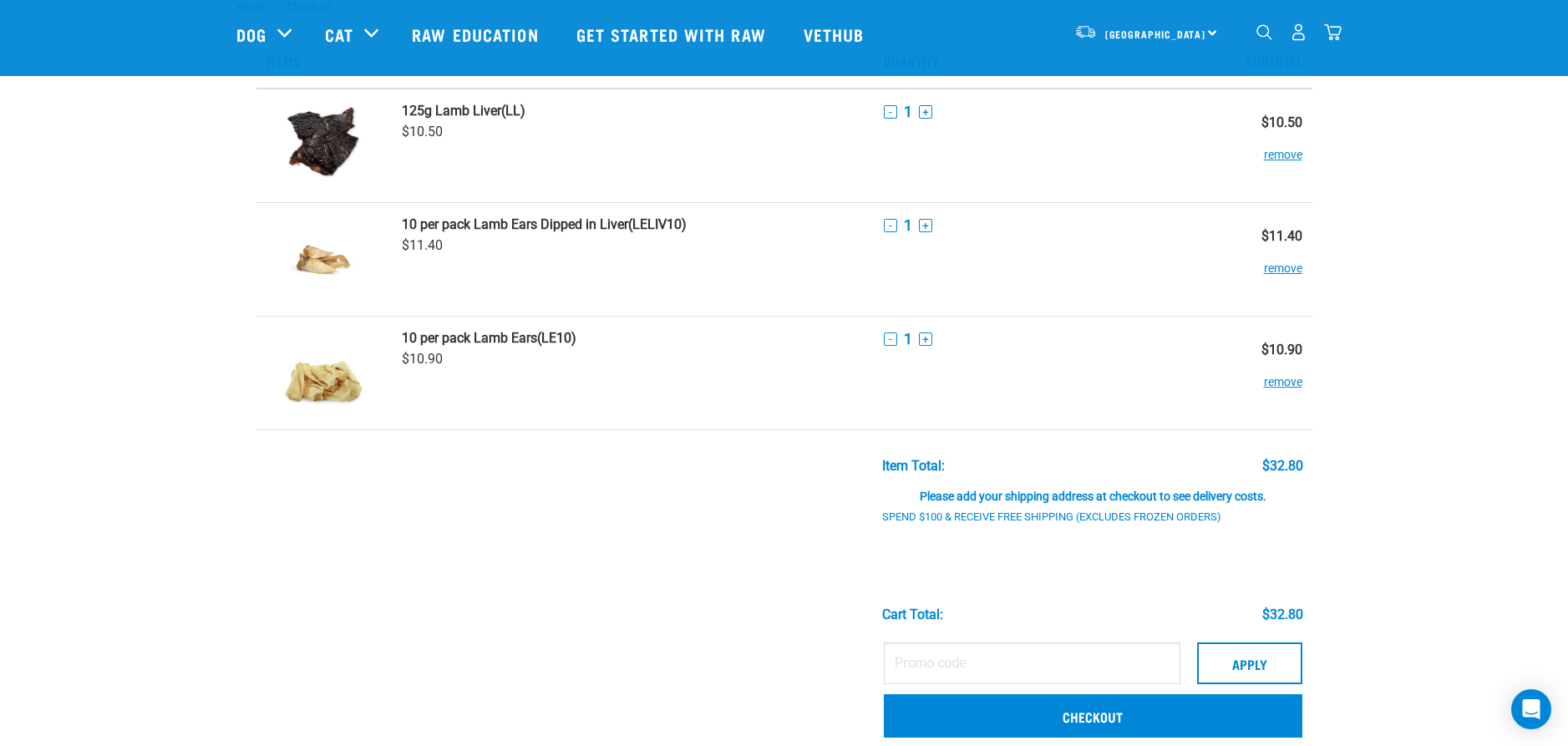
scroll to position [84, 0]
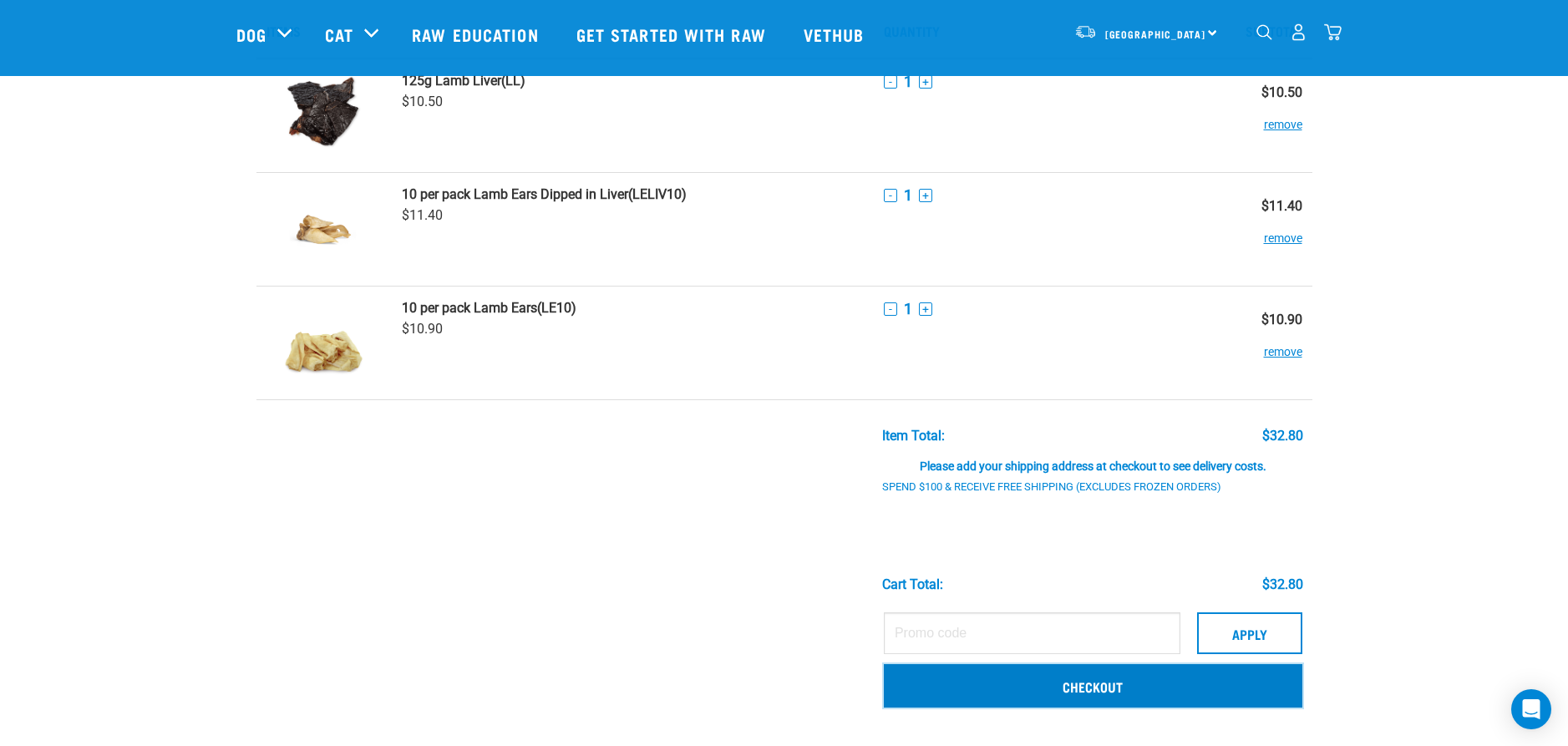
click at [1115, 682] on link "Checkout" at bounding box center [1093, 685] width 418 height 43
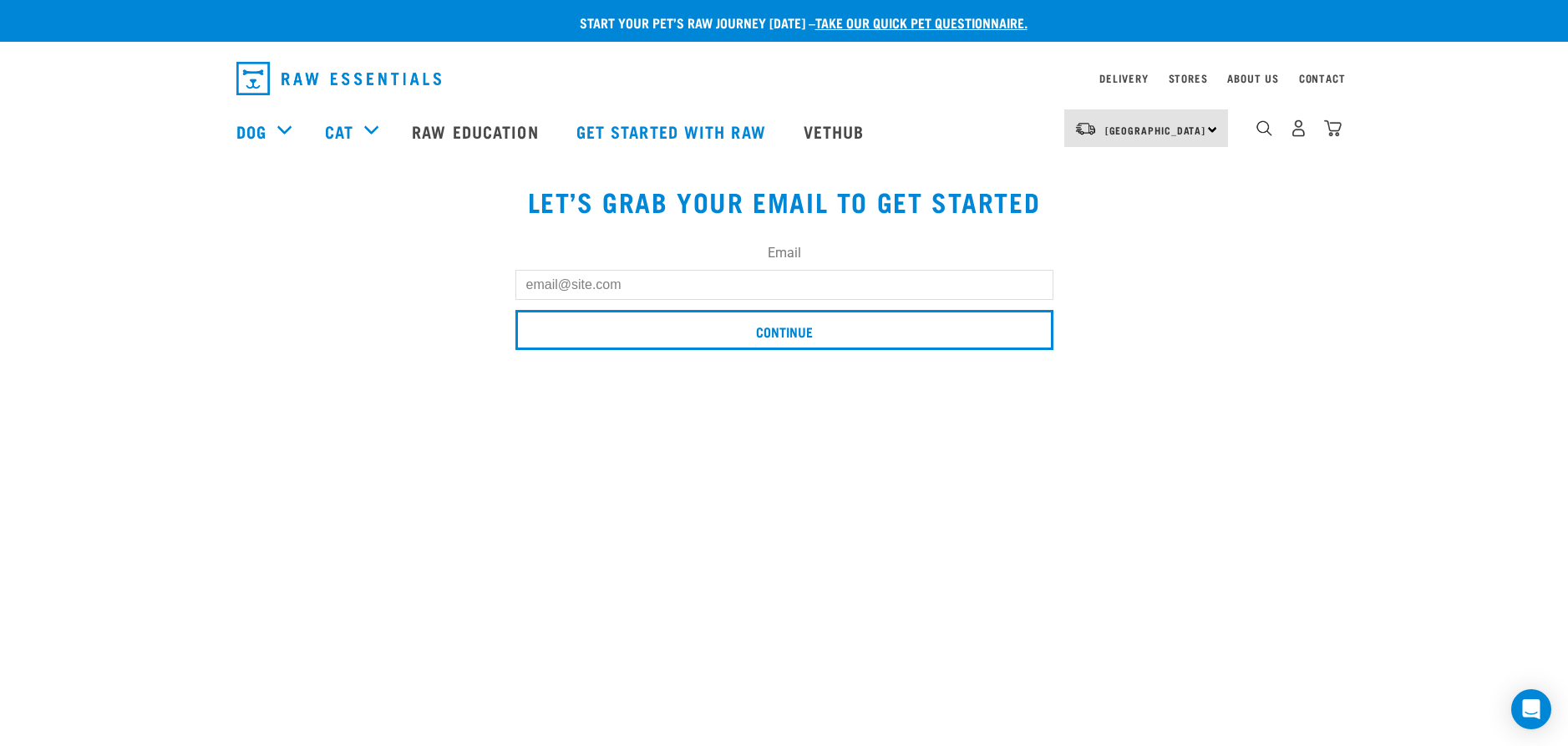
click at [637, 294] on input "Email" at bounding box center [784, 285] width 538 height 30
type input "[EMAIL_ADDRESS][DOMAIN_NAME]"
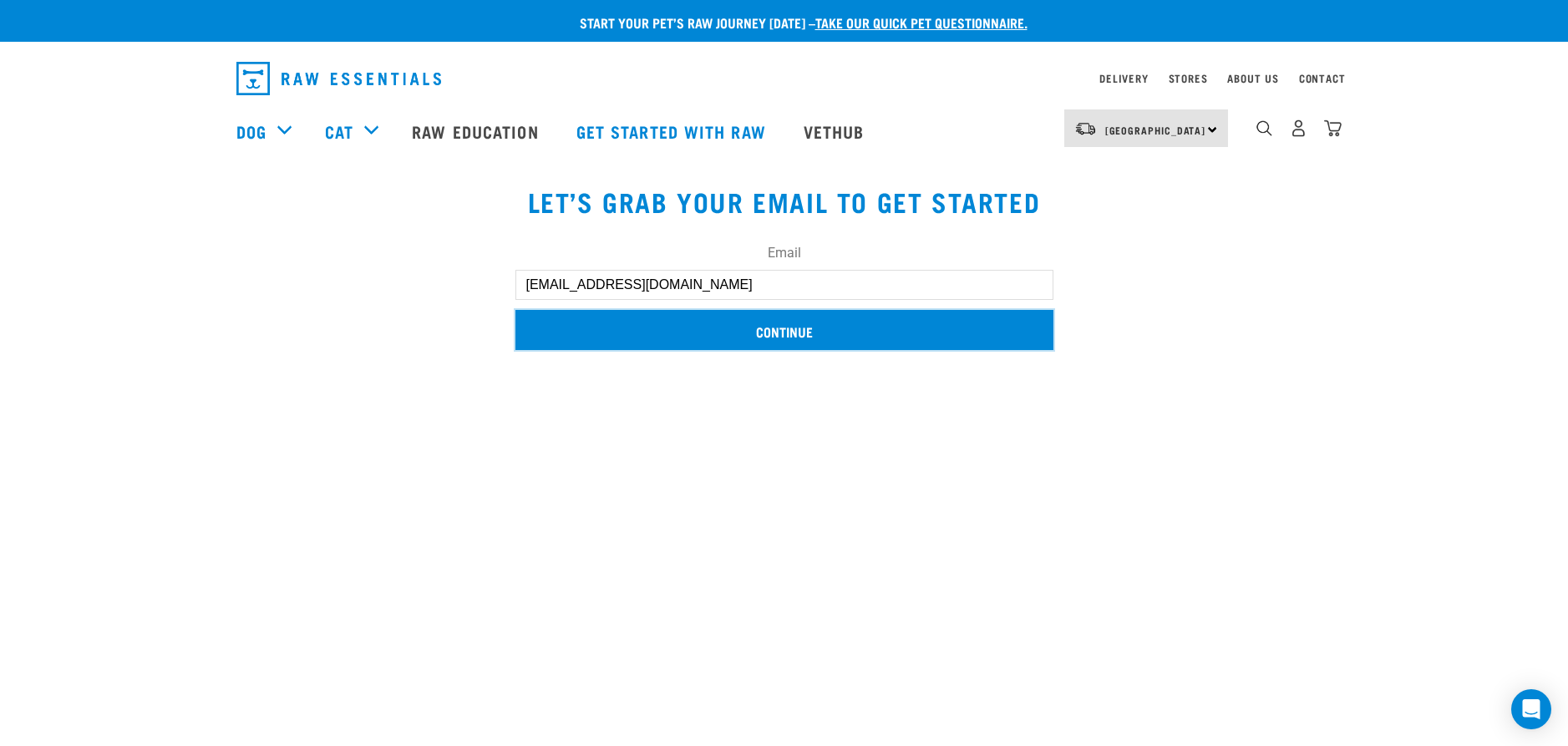
click at [762, 322] on input "Continue" at bounding box center [784, 329] width 538 height 40
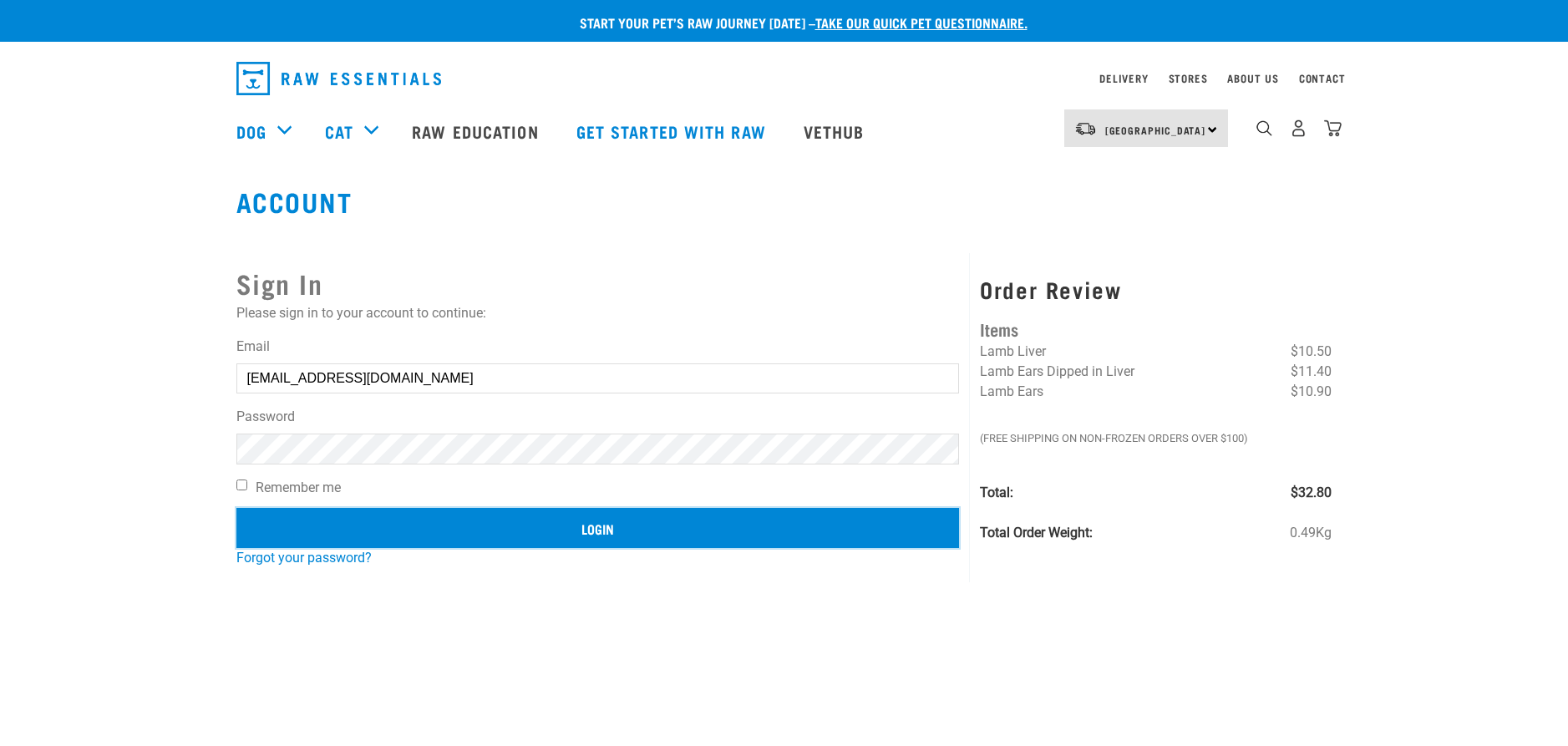
click at [606, 533] on input "Login" at bounding box center [598, 527] width 724 height 40
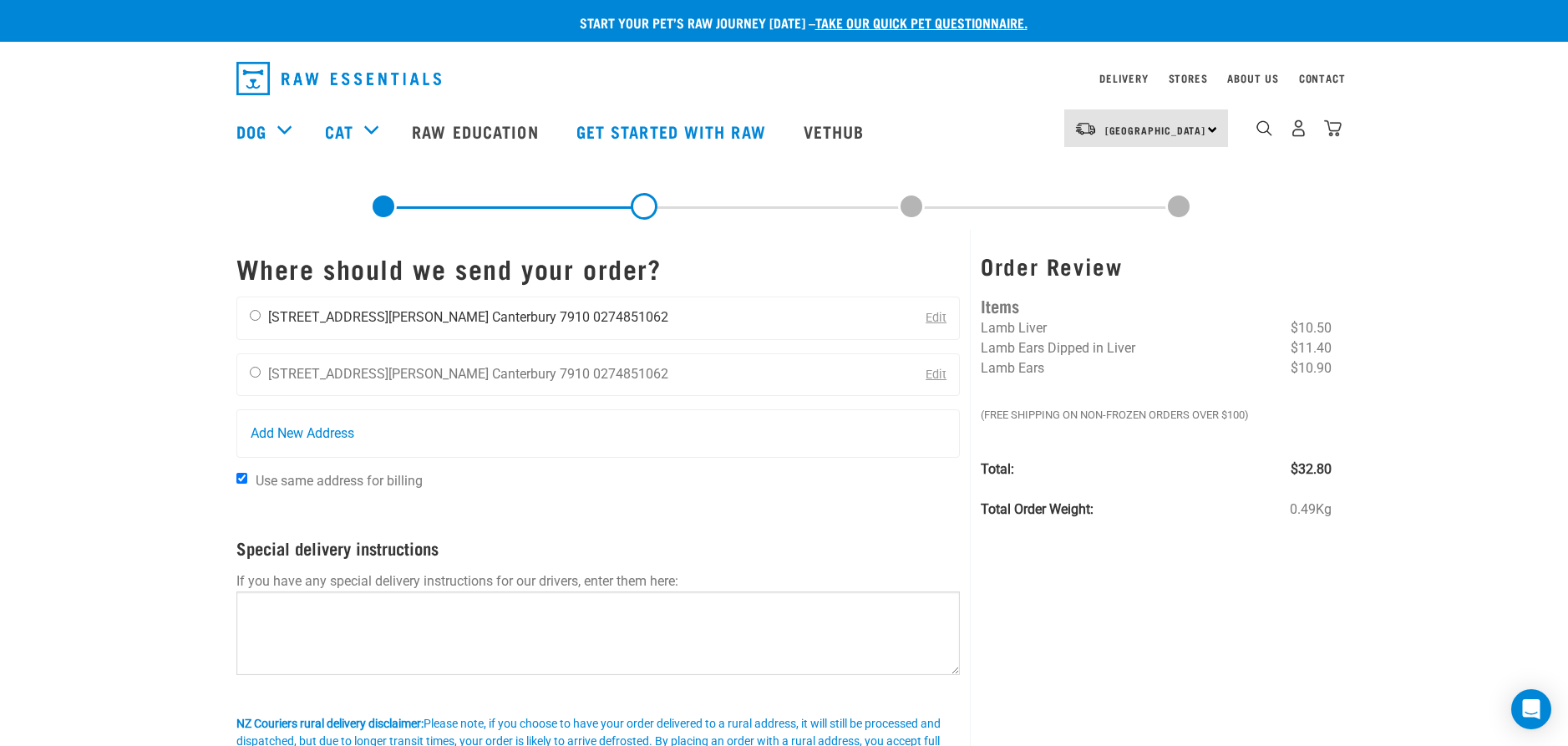
click at [252, 320] on input "radio" at bounding box center [255, 315] width 11 height 11
radio input "true"
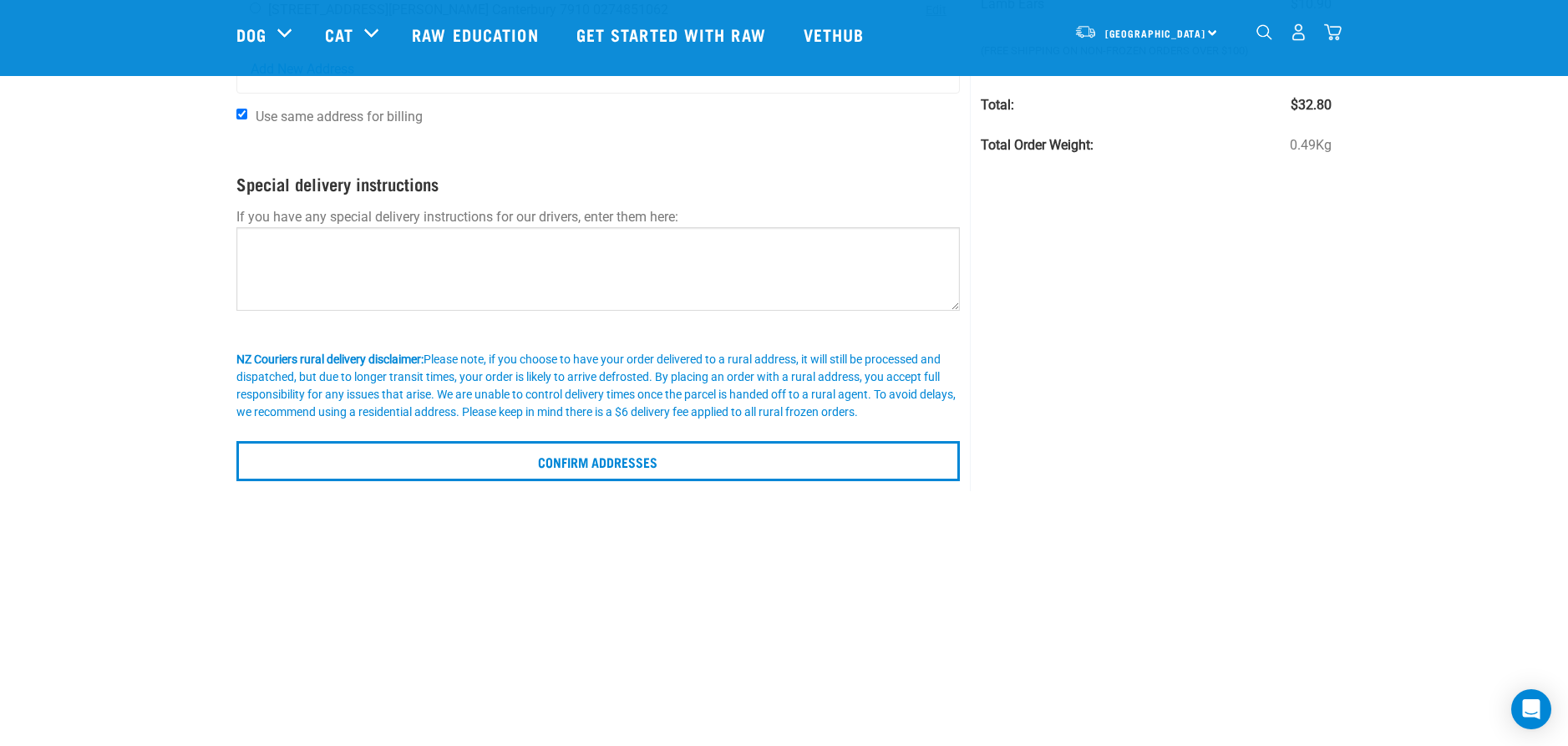
scroll to position [250, 0]
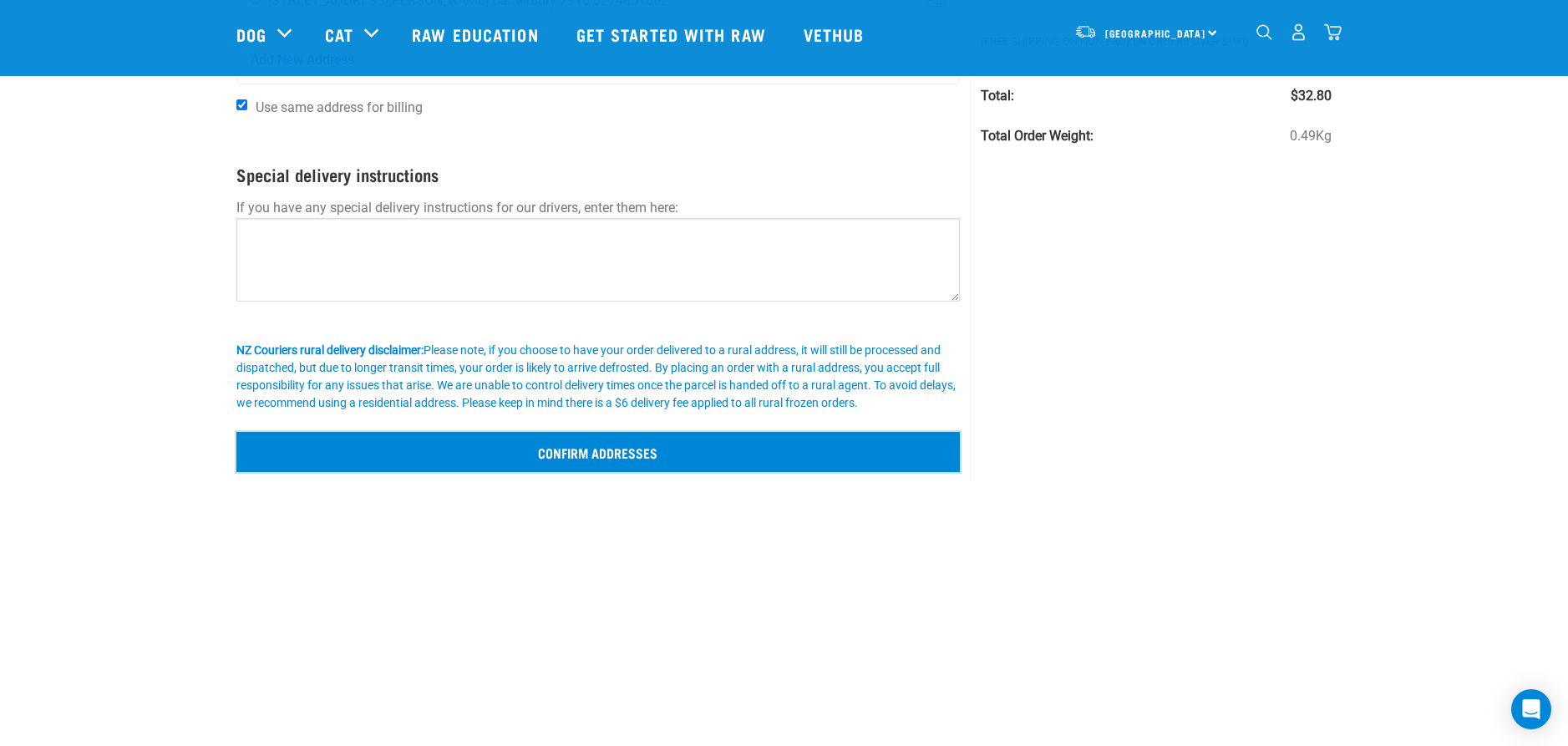
click at [607, 451] on input "Confirm addresses" at bounding box center [598, 451] width 724 height 40
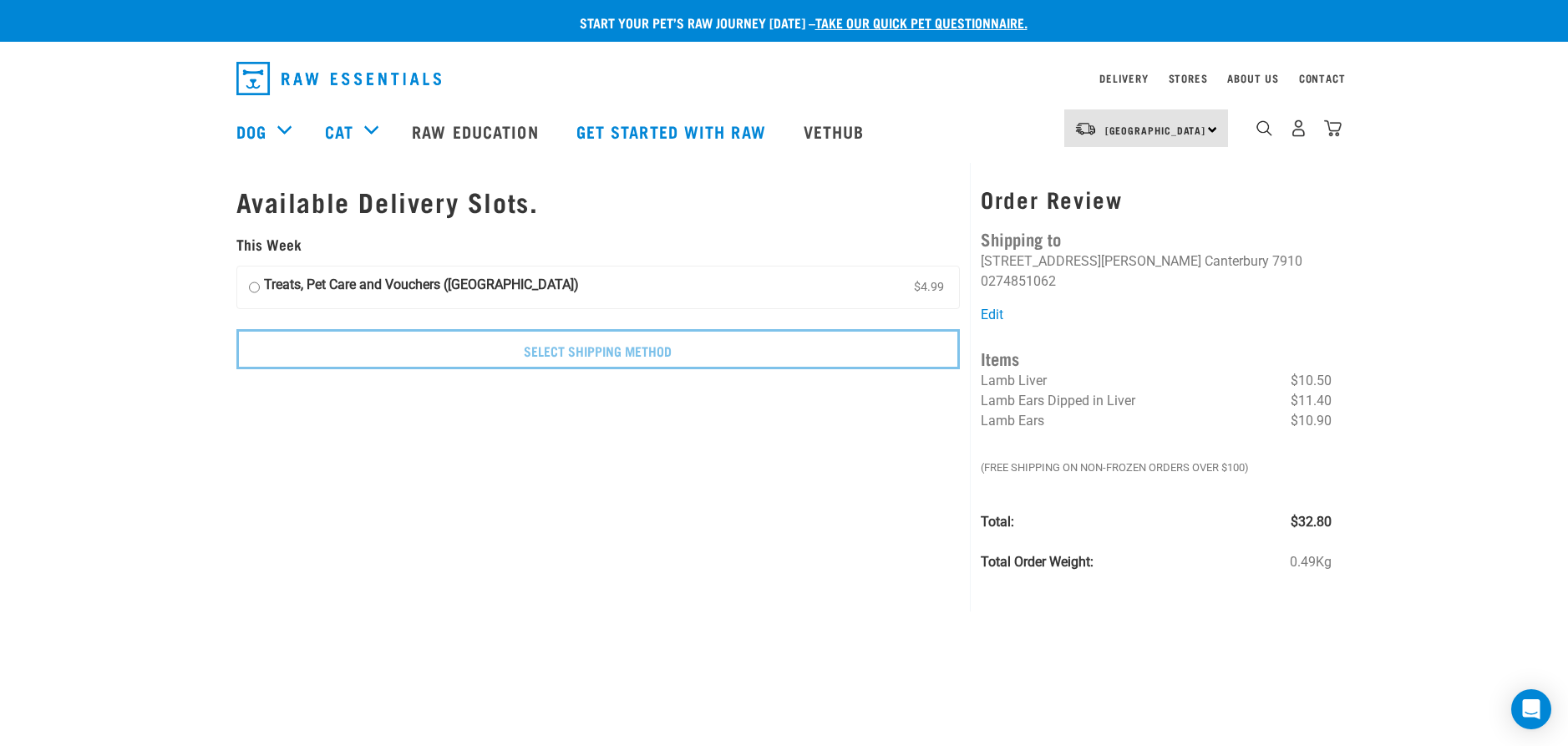
click at [252, 286] on input "Treats, Pet Care and Vouchers (South Island) $4.99" at bounding box center [254, 287] width 11 height 25
radio input "true"
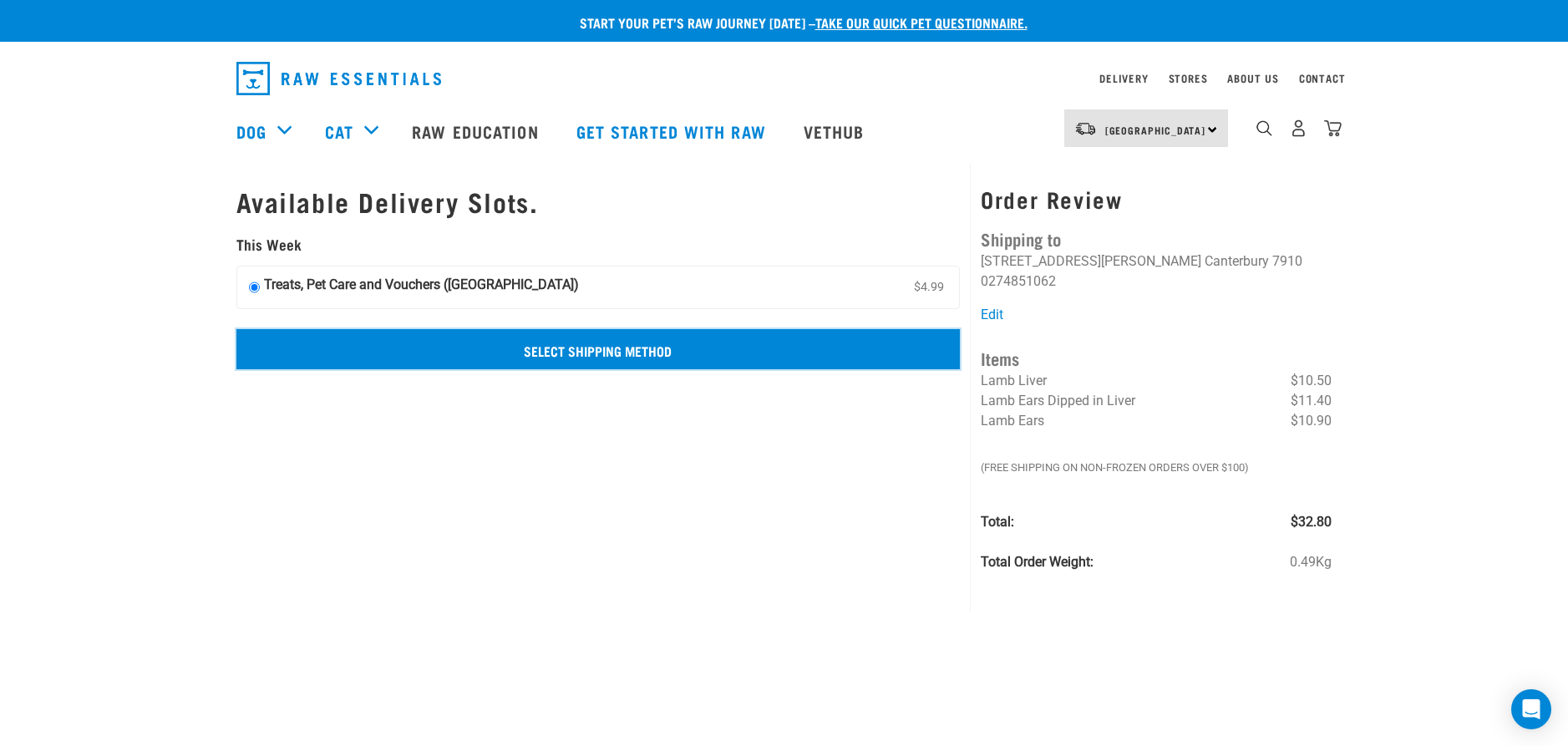
click at [589, 348] on input "Select Shipping Method" at bounding box center [598, 348] width 724 height 40
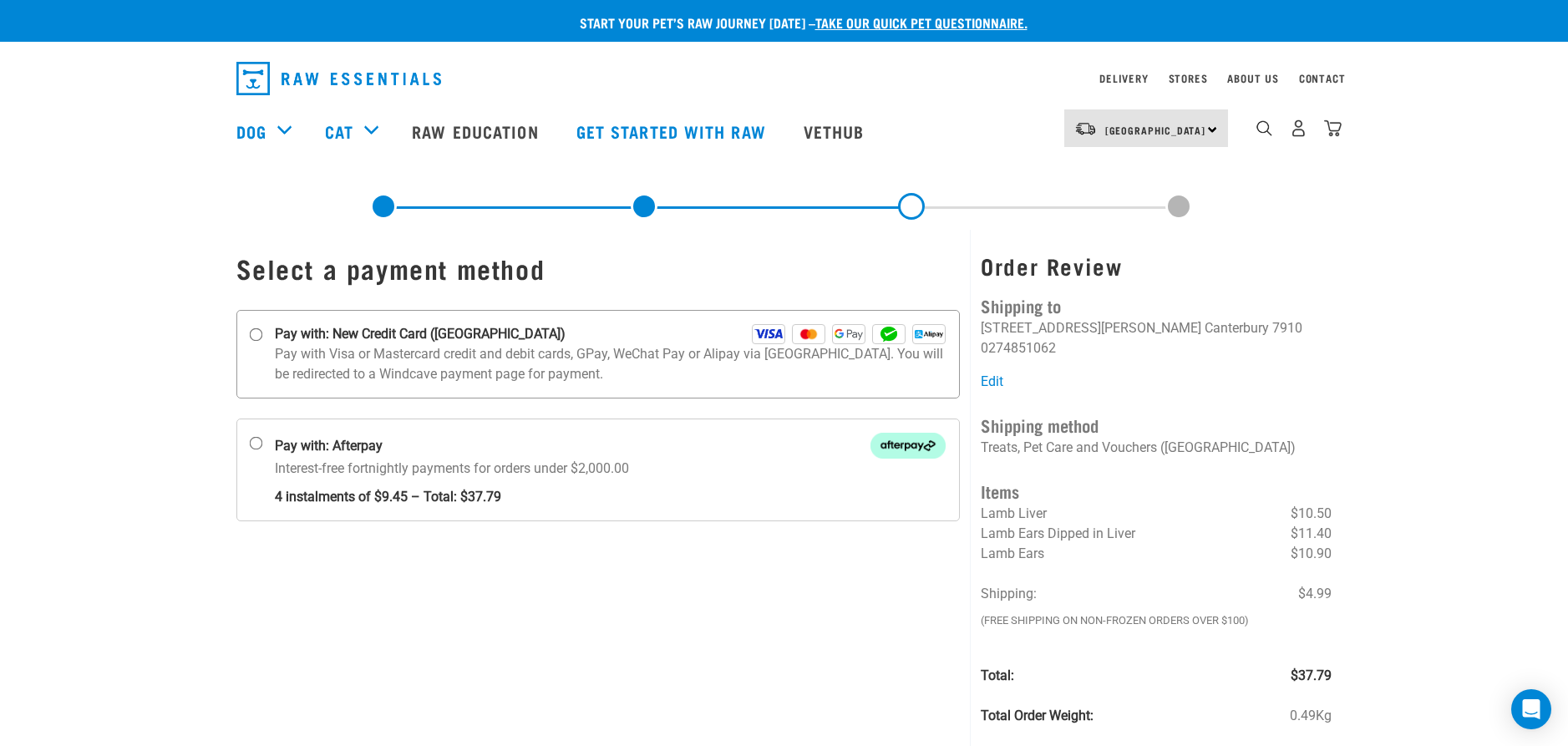
click at [257, 332] on input "Pay with: New Credit Card (Windcave)" at bounding box center [255, 334] width 13 height 13
radio input "true"
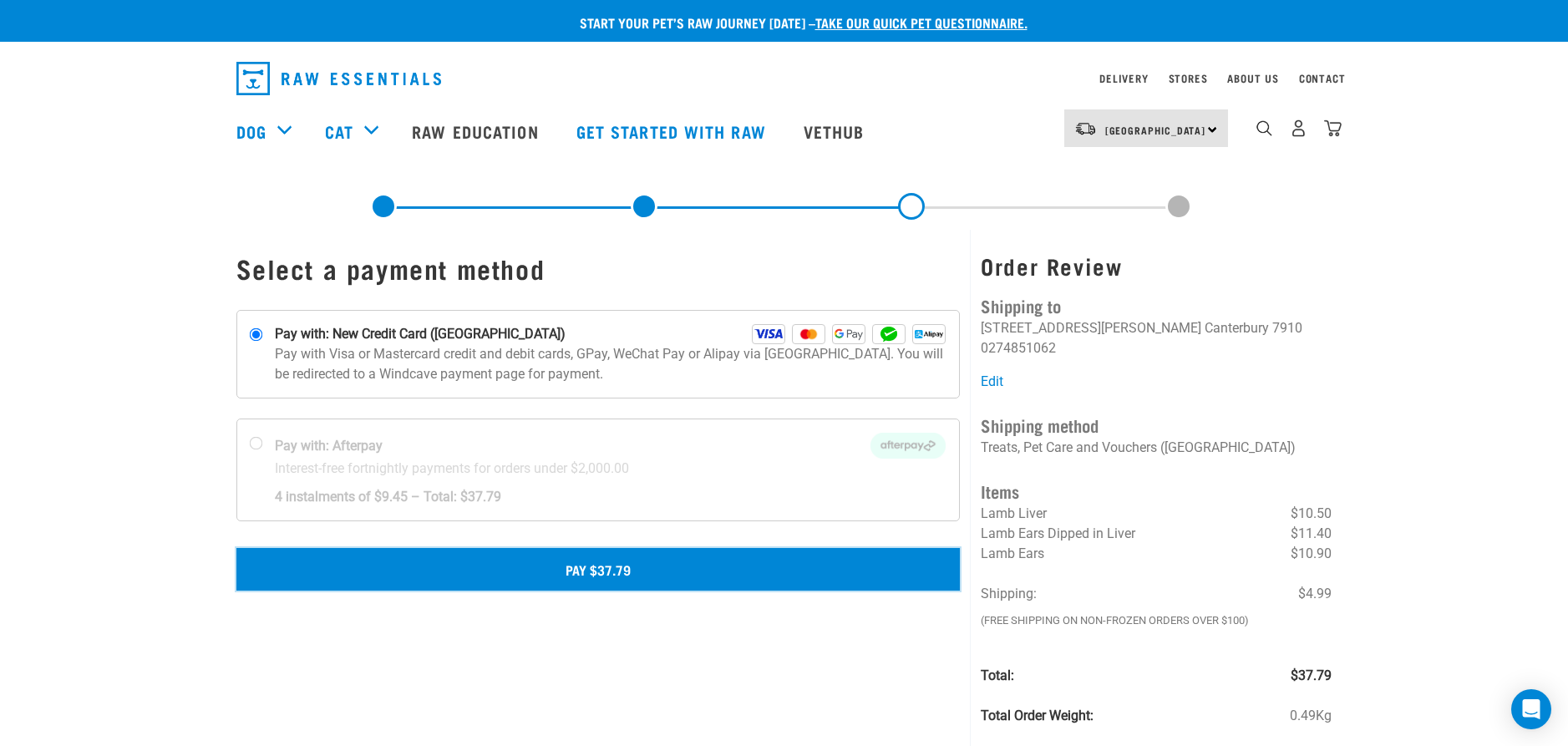
click at [621, 569] on button "Pay $37.79" at bounding box center [598, 568] width 724 height 41
